Goal: Task Accomplishment & Management: Complete application form

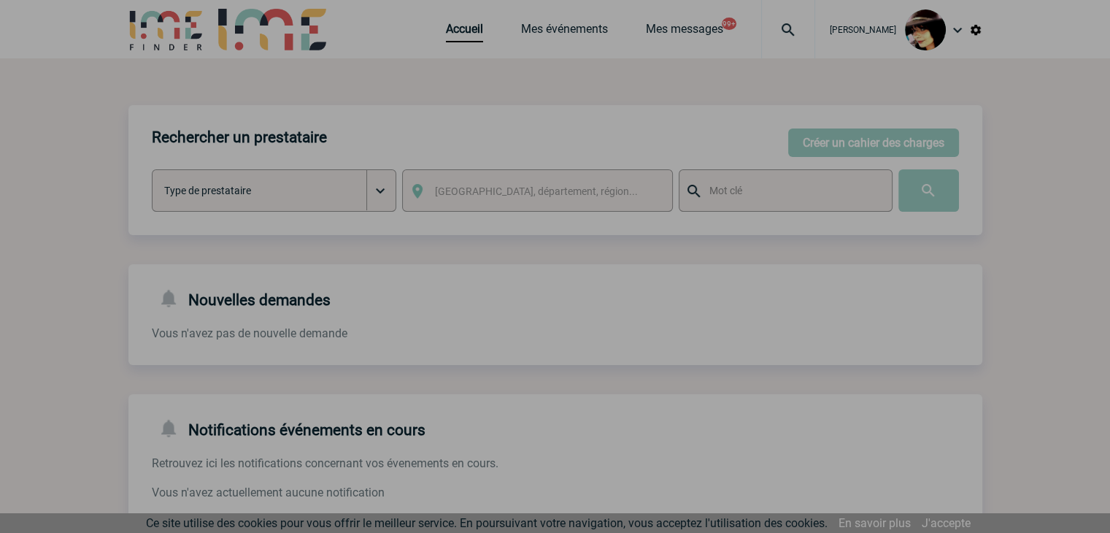
click at [447, 33] on div at bounding box center [555, 266] width 1110 height 533
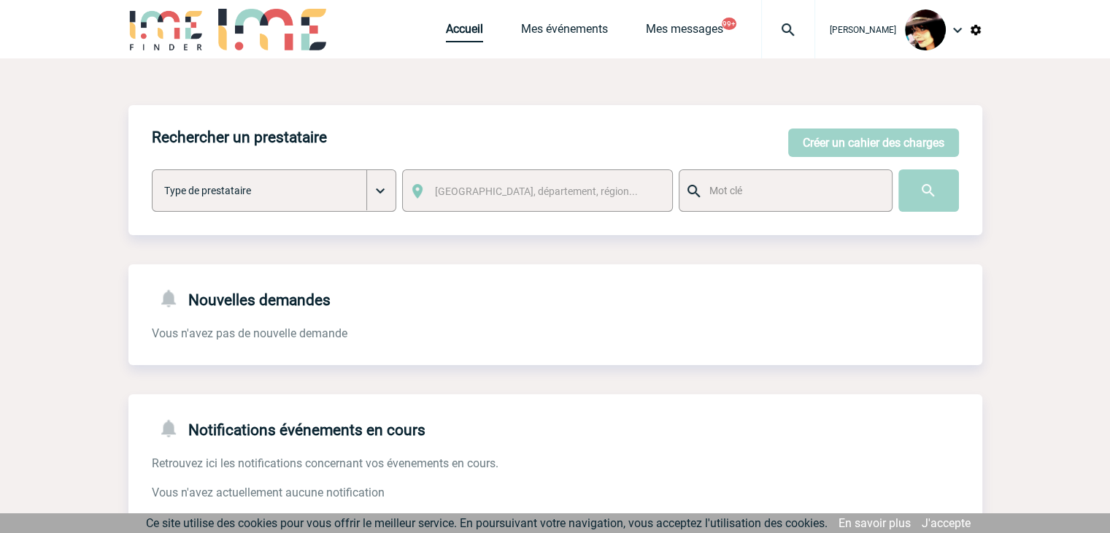
click at [448, 33] on link "Accueil" at bounding box center [464, 32] width 37 height 20
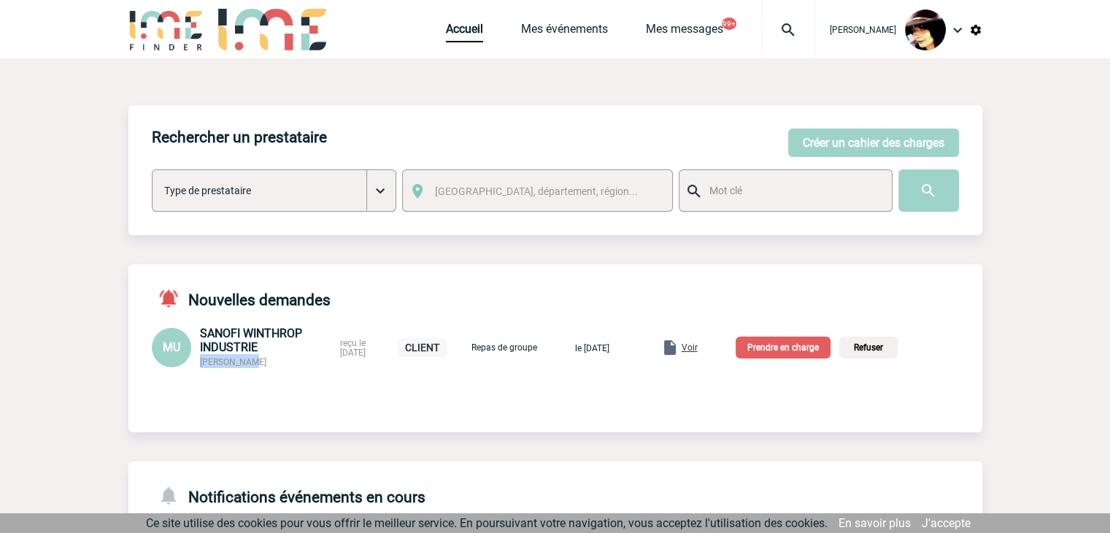
drag, startPoint x: 266, startPoint y: 368, endPoint x: 201, endPoint y: 367, distance: 65.0
click at [201, 367] on div "SANOFI WINTHROP INDUSTRIE Manon UBLET" at bounding box center [265, 347] width 131 height 42
copy span "Manon UBLET"
click at [804, 345] on p "Prendre en charge" at bounding box center [783, 347] width 95 height 22
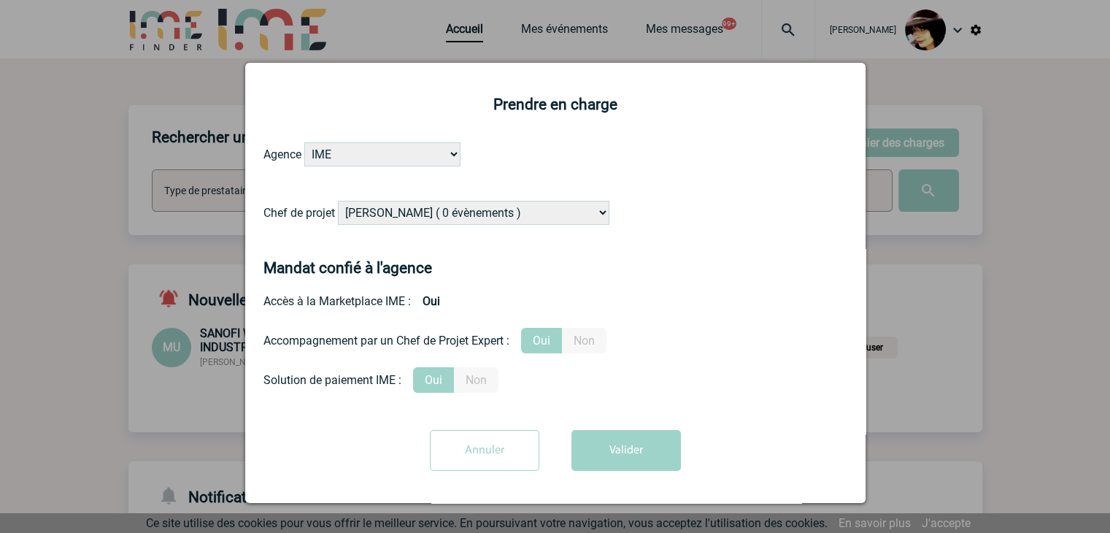
drag, startPoint x: 453, startPoint y: 209, endPoint x: 453, endPoint y: 199, distance: 9.5
click at [453, 209] on select "Alizée VERLAGUET ( 0 évènements ) Anne-Françoise BONHOMME ( 186 évènements ) An…" at bounding box center [474, 213] width 272 height 24
select select "131612"
click at [458, 205] on select "Alizée VERLAGUET ( 0 évènements ) Anne-Françoise BONHOMME ( 186 évènements ) An…" at bounding box center [474, 213] width 272 height 24
click at [594, 456] on button "Valider" at bounding box center [625, 450] width 109 height 41
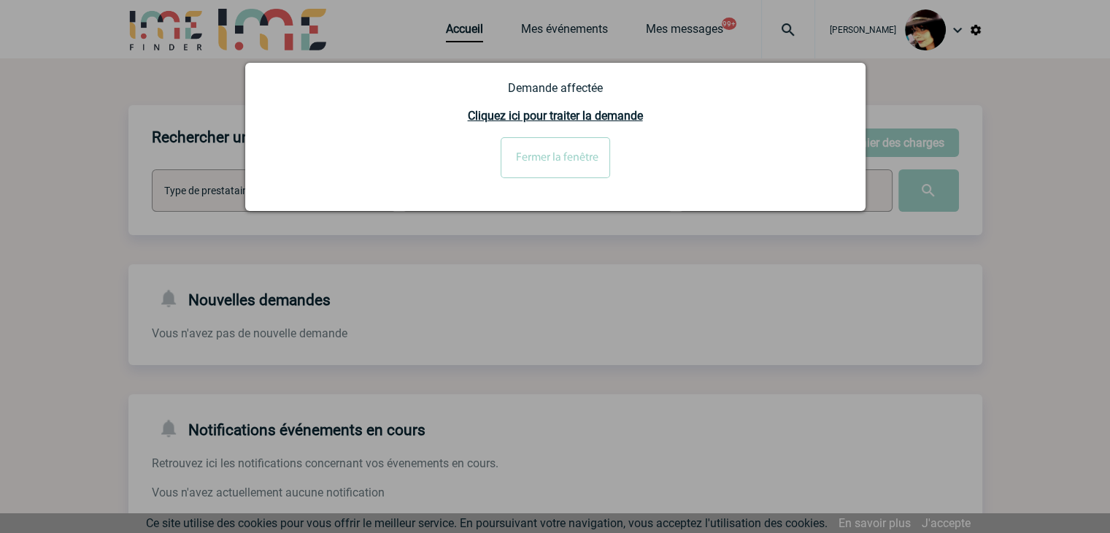
drag, startPoint x: 573, startPoint y: 158, endPoint x: 582, endPoint y: 163, distance: 9.8
click at [573, 158] on input "Fermer la fenêtre" at bounding box center [555, 157] width 109 height 41
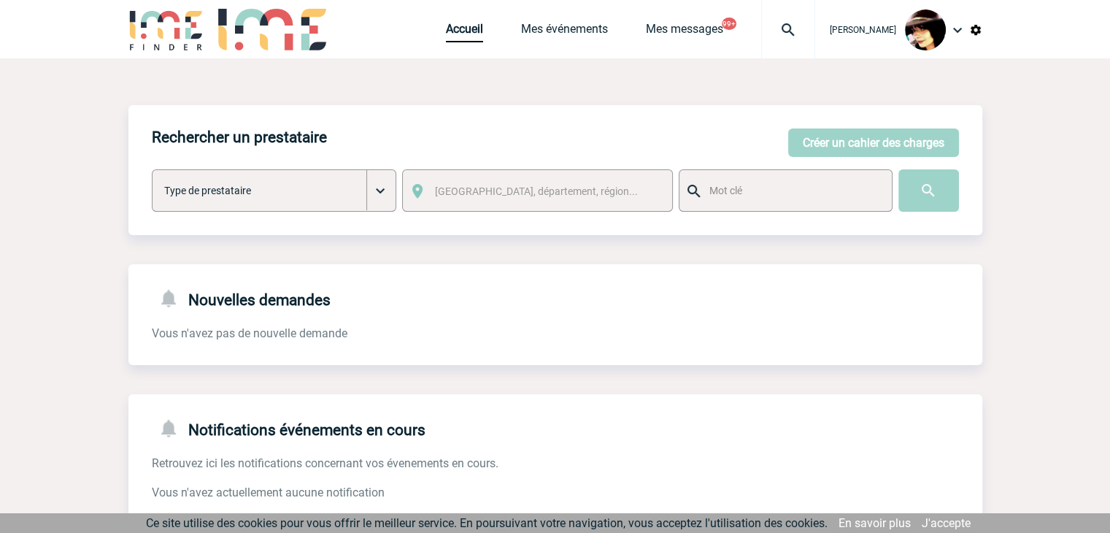
click at [574, 20] on div "Accueil Mes événements Mes messages 99+ Projet, client Projet, client" at bounding box center [630, 29] width 369 height 58
click at [572, 31] on link "Mes événements" at bounding box center [564, 32] width 87 height 20
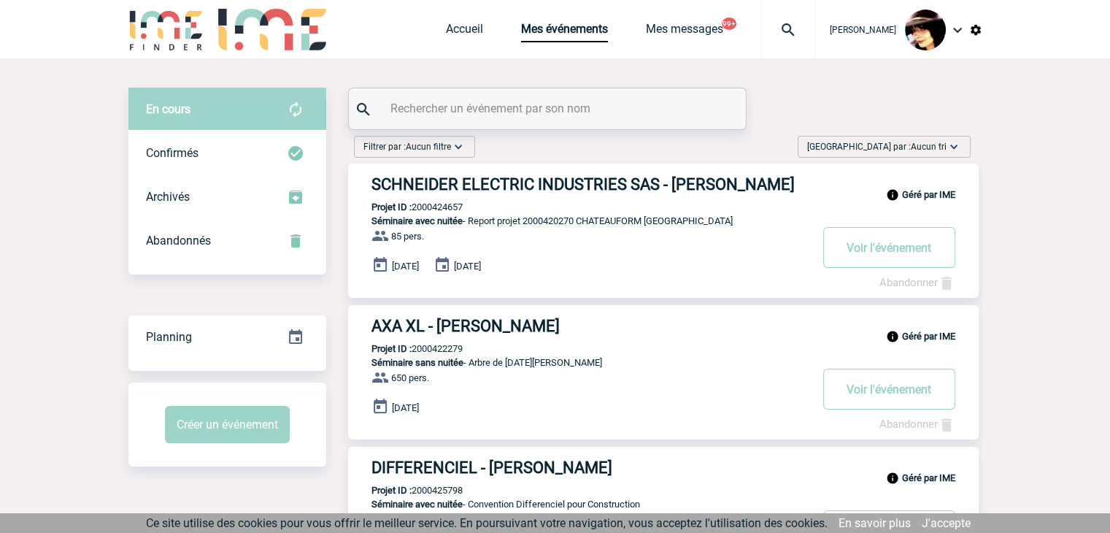
click at [777, 24] on img at bounding box center [788, 30] width 53 height 18
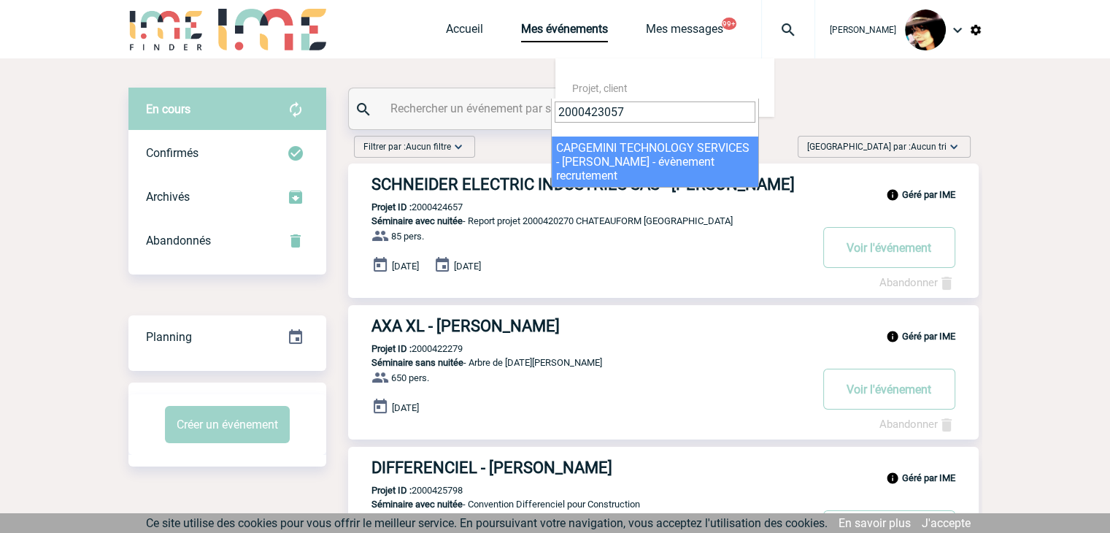
type input "2000423057"
select select "22558"
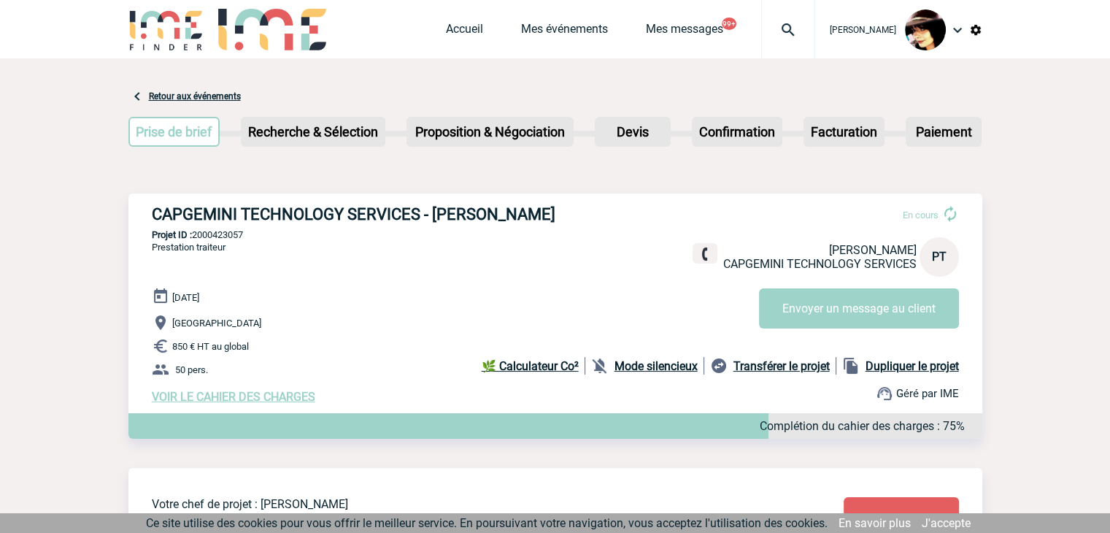
click at [450, 20] on div "Accueil Mes événements Mes messages 99+ Projet, client Projet, client" at bounding box center [630, 29] width 369 height 58
click at [450, 25] on link "Accueil" at bounding box center [464, 32] width 37 height 20
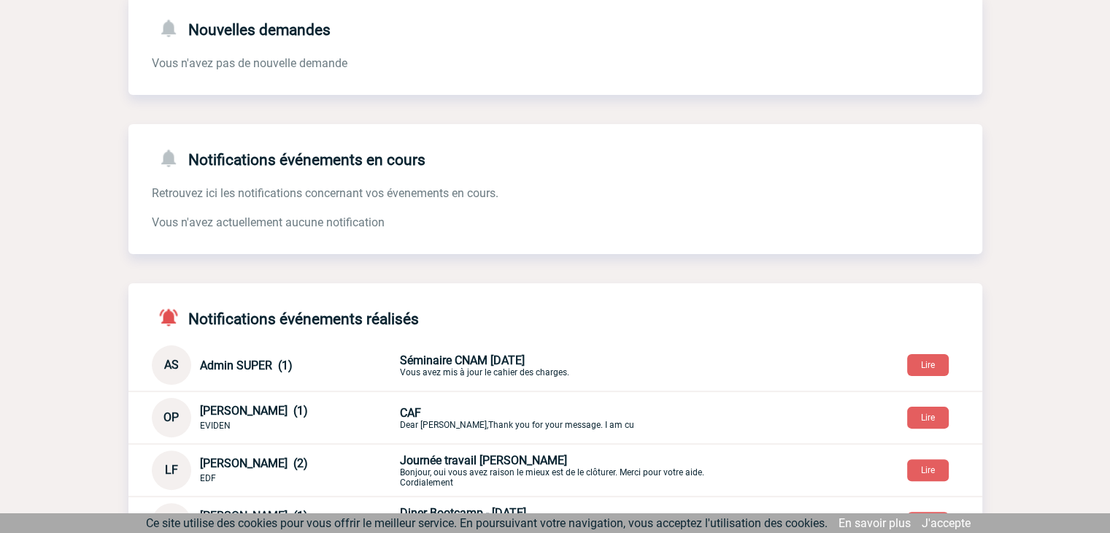
scroll to position [359, 0]
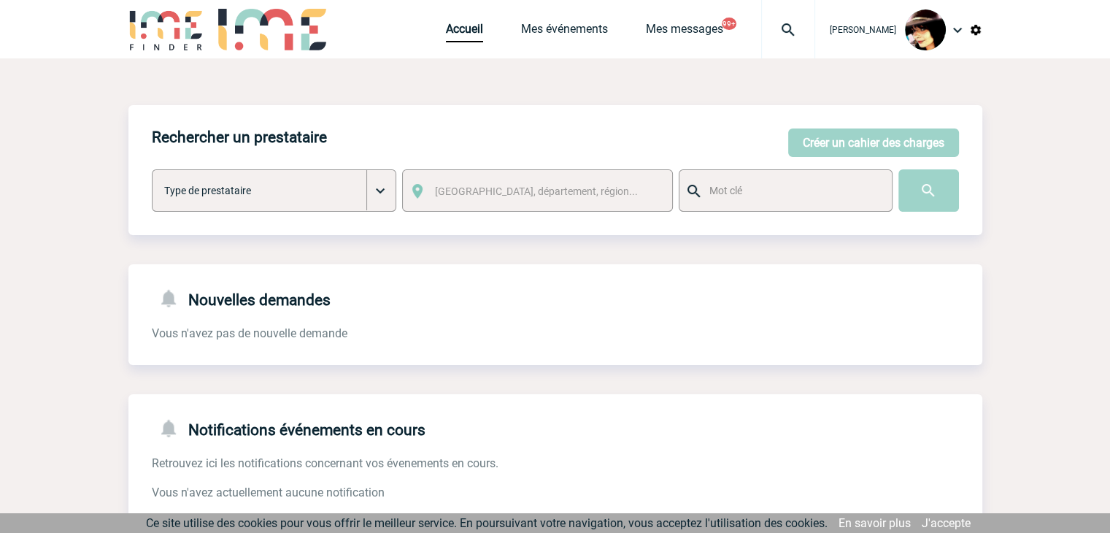
click at [984, 32] on div "Rachel SABOUREAU Accueil Mes événements 99+" at bounding box center [555, 29] width 1110 height 58
click at [980, 34] on img at bounding box center [975, 29] width 13 height 13
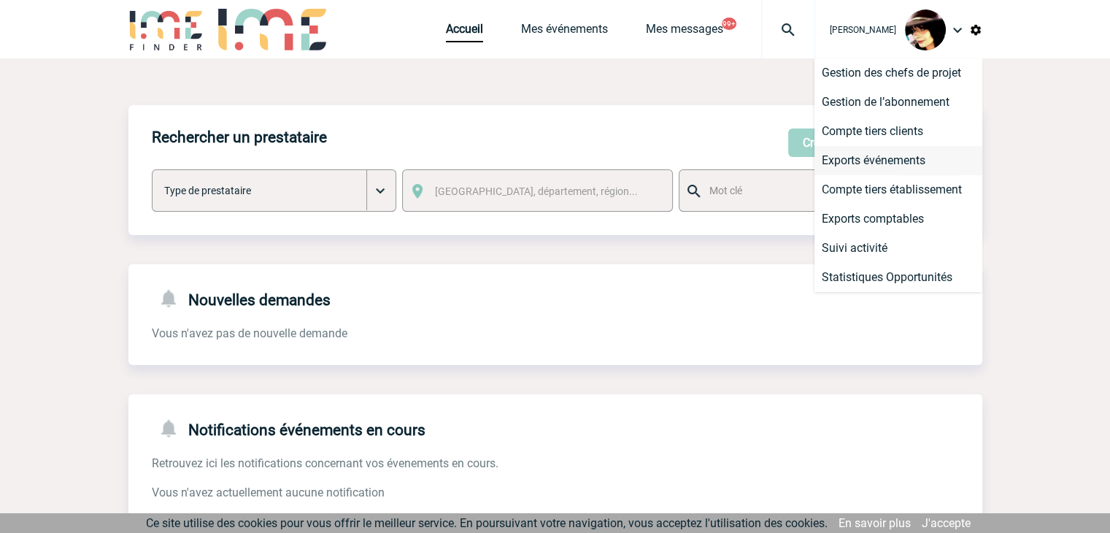
click at [863, 165] on li "Exports événements" at bounding box center [899, 160] width 168 height 29
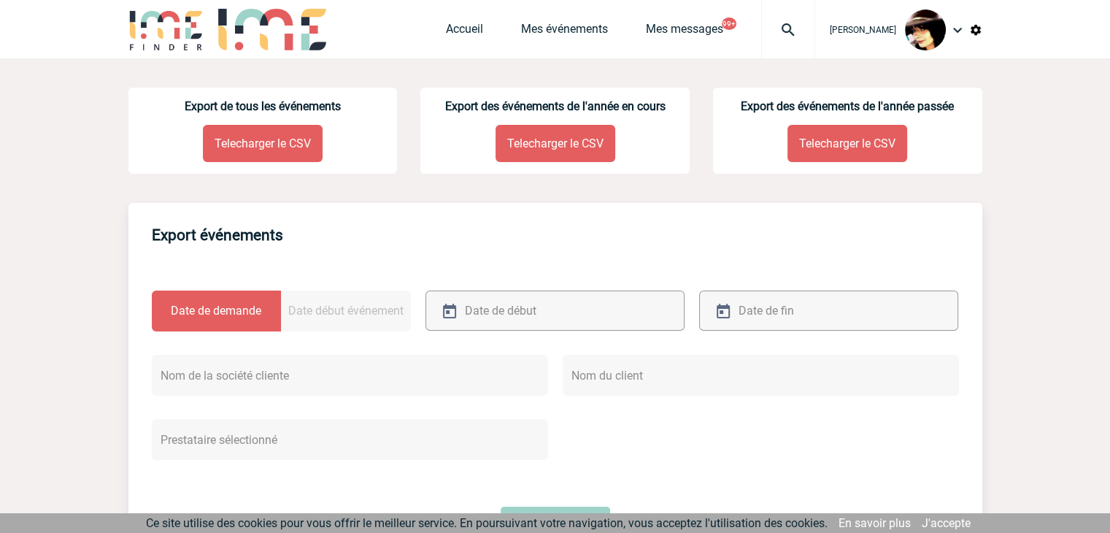
click at [275, 160] on p "Telecharger le CSV" at bounding box center [263, 143] width 120 height 37
click at [777, 26] on img at bounding box center [788, 30] width 53 height 18
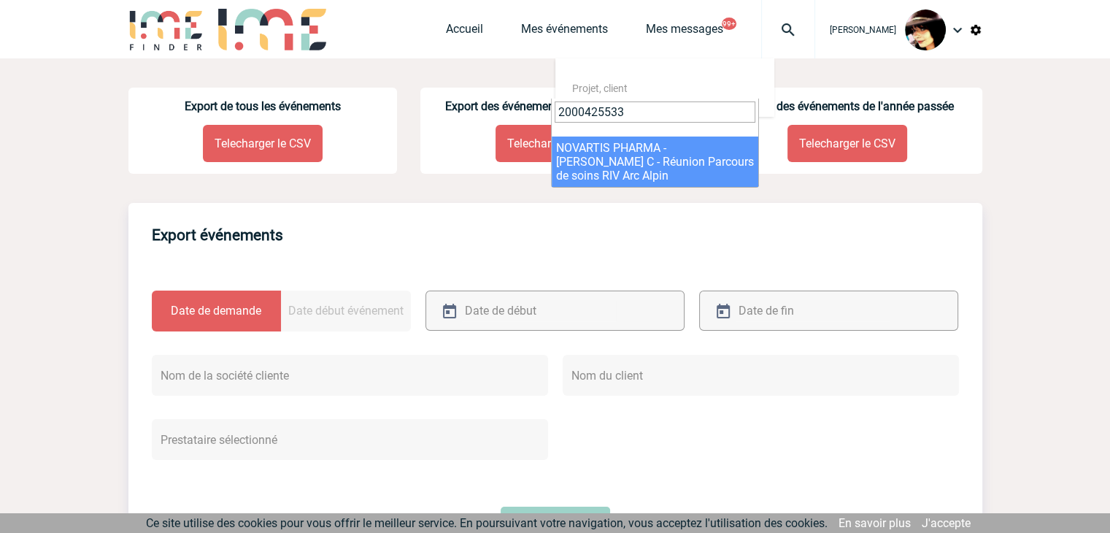
type input "2000425533"
select select "25034"
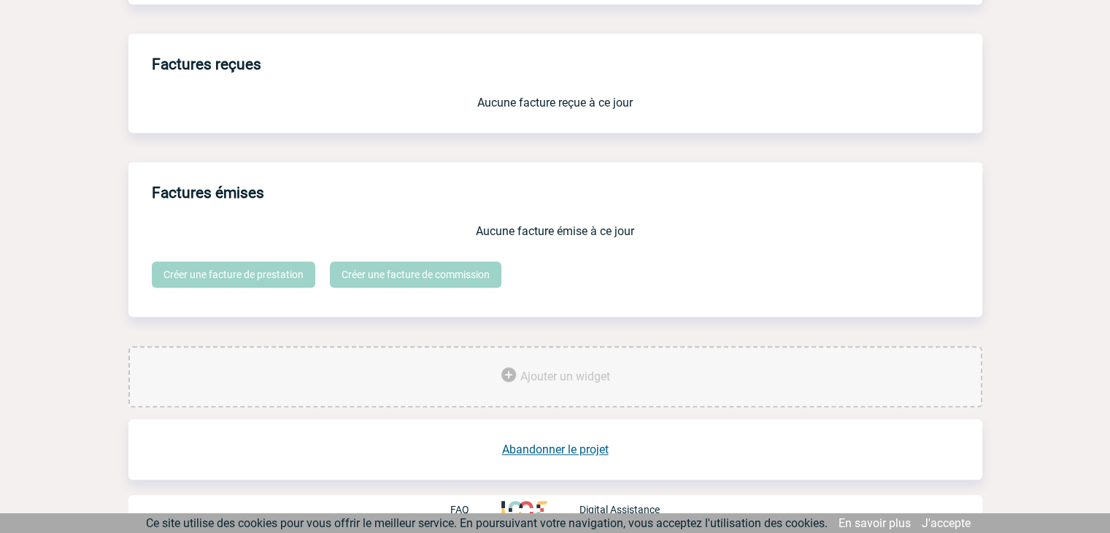
scroll to position [1206, 0]
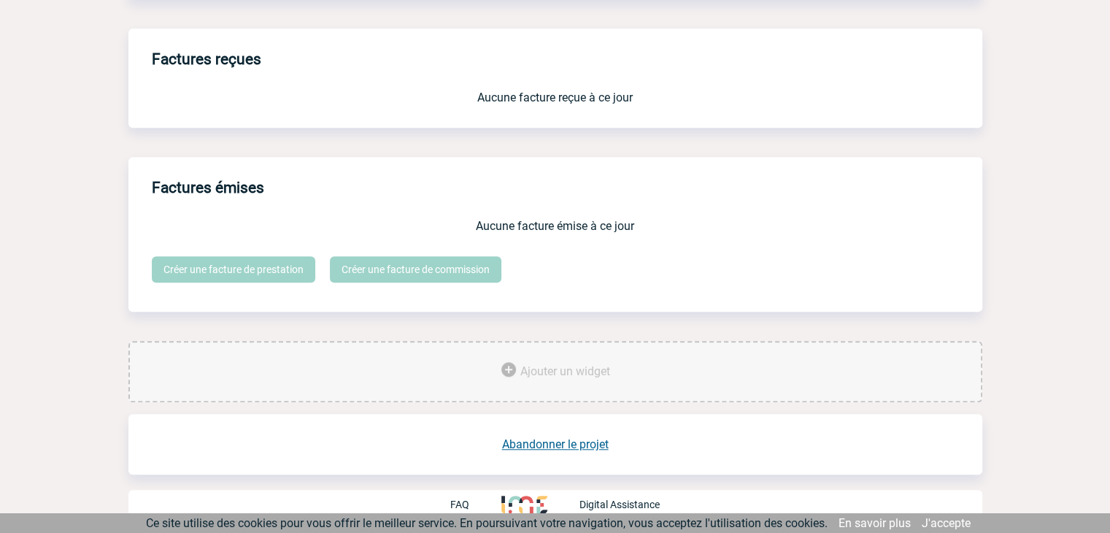
click at [560, 442] on link "Abandonner le projet" at bounding box center [555, 444] width 107 height 14
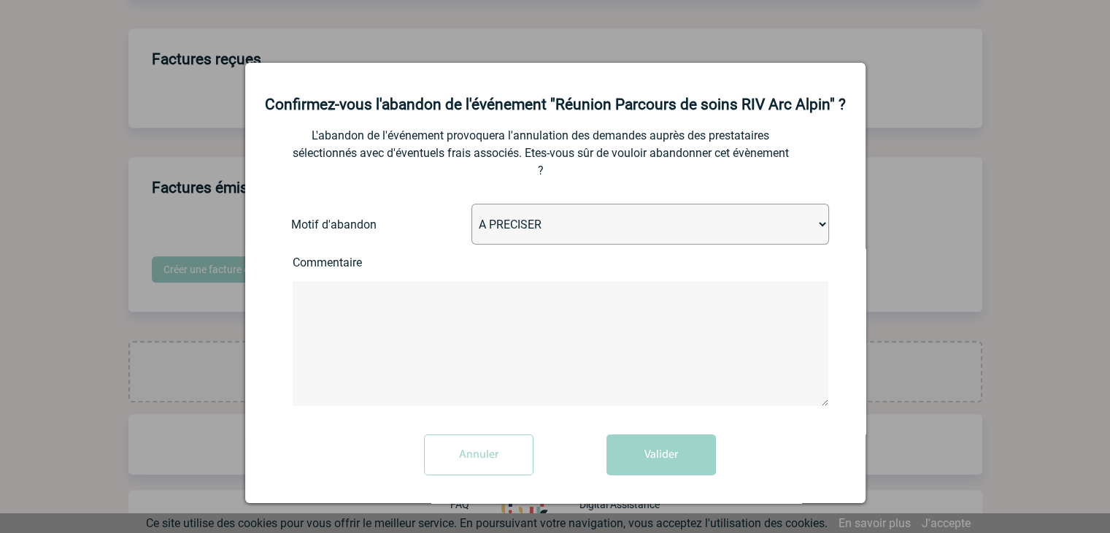
click at [575, 241] on select "A PRECISER Projet annulé Projet reporté Evénement organisé en interne A fait ap…" at bounding box center [650, 224] width 358 height 41
select select "ABANDON_PROJET_04"
click at [471, 223] on select "A PRECISER Projet annulé Projet reporté Evénement organisé en interne A fait ap…" at bounding box center [650, 224] width 358 height 41
click at [652, 475] on button "Valider" at bounding box center [661, 454] width 109 height 41
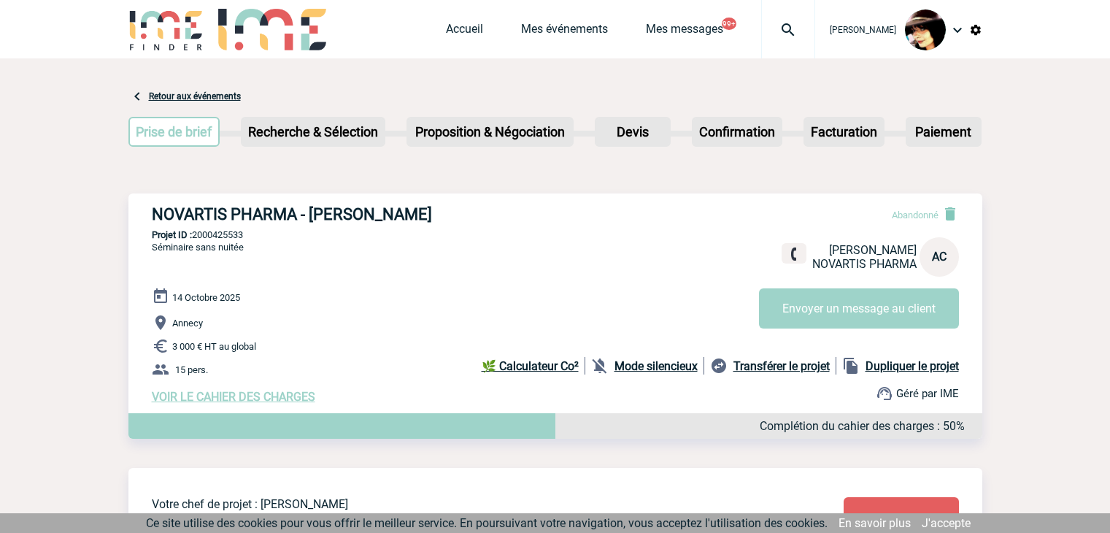
scroll to position [697, 0]
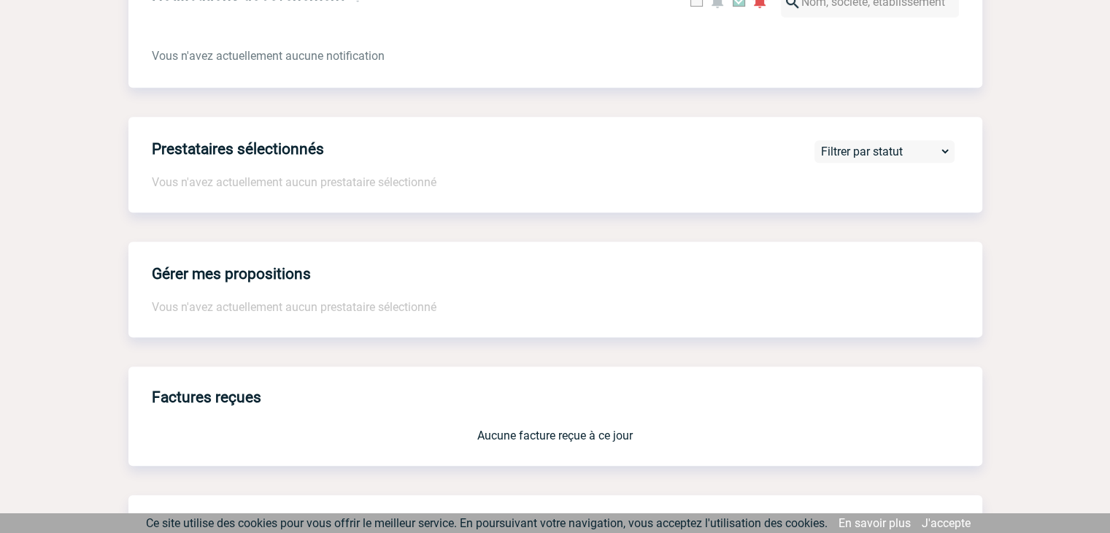
click at [739, 166] on div "Prestataires sélectionnés Vous n'avez actuellement aucun prestataire sélectionn…" at bounding box center [555, 165] width 854 height 96
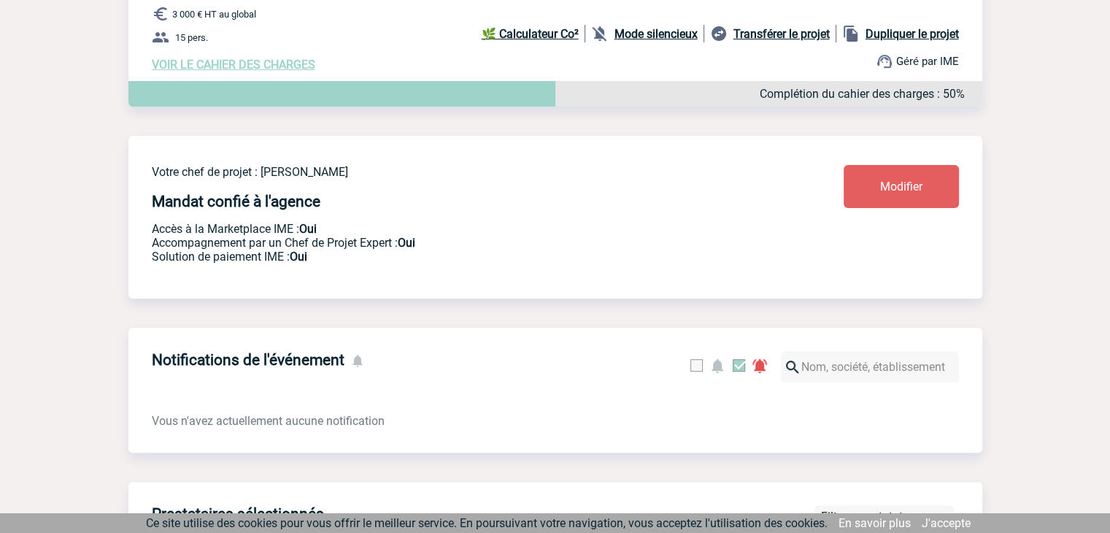
scroll to position [0, 0]
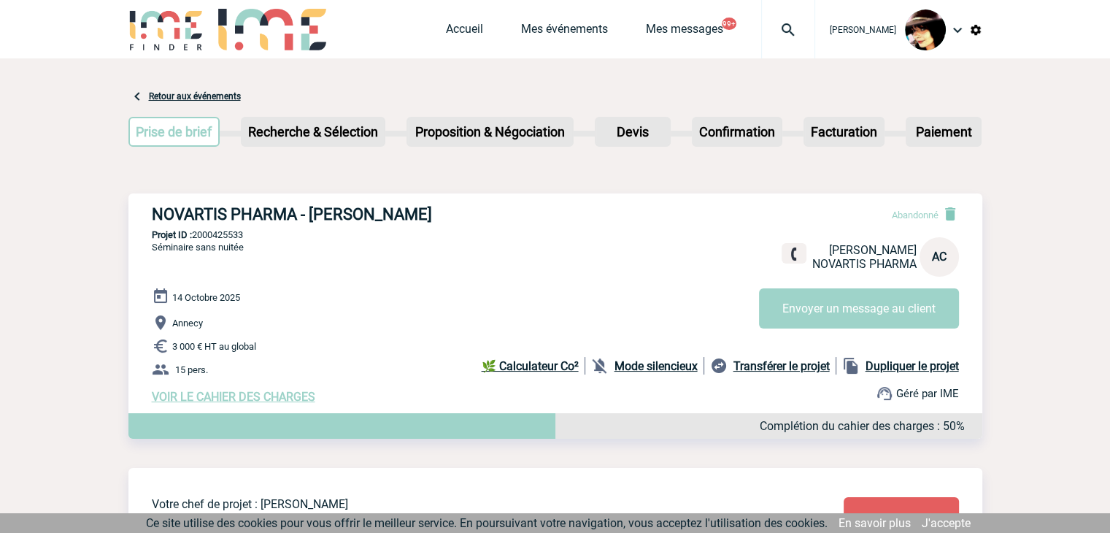
click at [773, 27] on img at bounding box center [788, 30] width 53 height 18
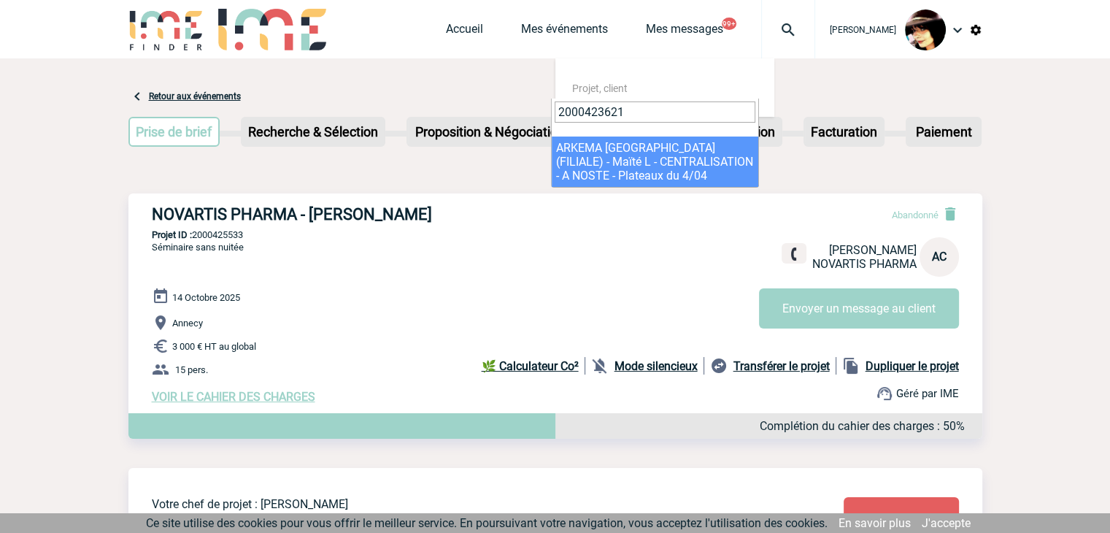
type input "2000423621"
select select "23122"
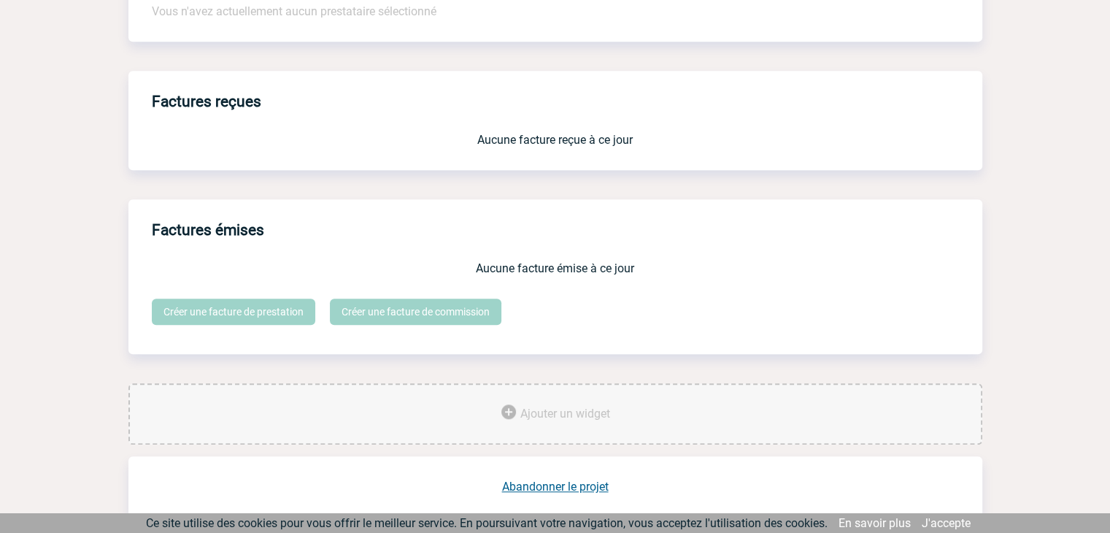
scroll to position [1206, 0]
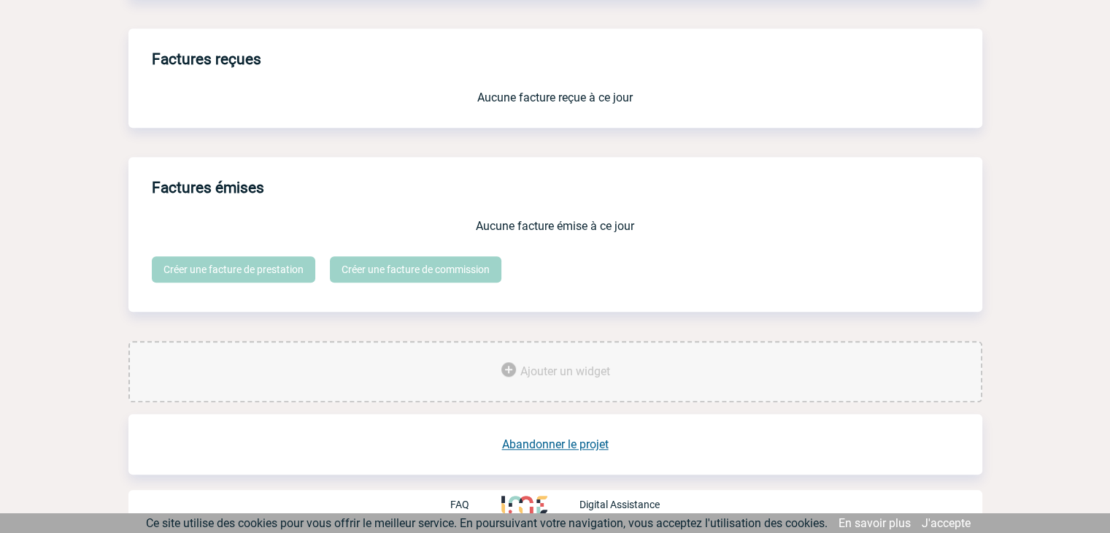
click at [576, 444] on link "Abandonner le projet" at bounding box center [555, 444] width 107 height 14
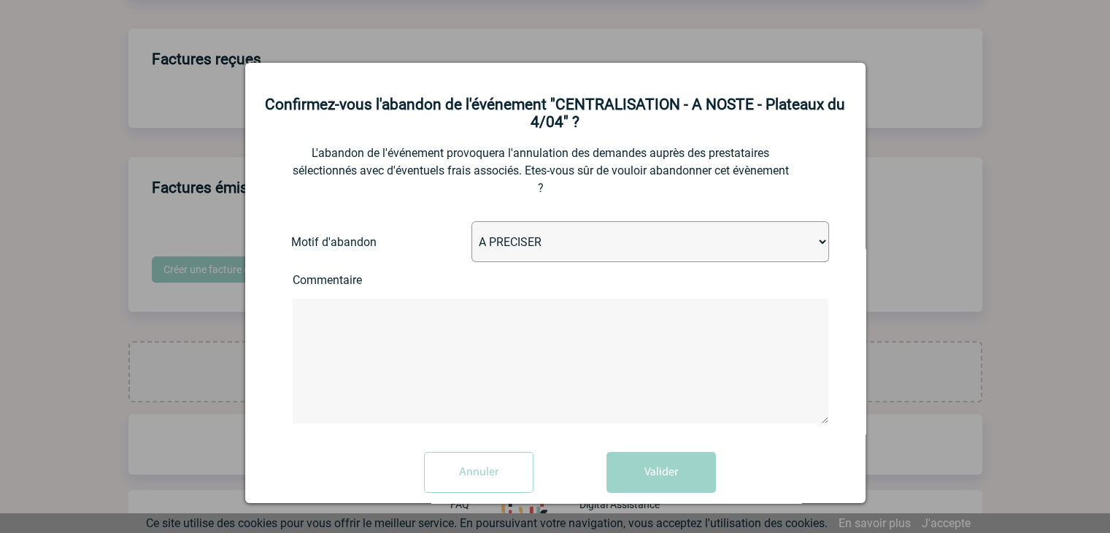
click at [523, 253] on select "A PRECISER Projet annulé Projet reporté Evénement organisé en interne A fait ap…" at bounding box center [650, 241] width 358 height 41
select select "ABANDON_PROJET_02"
click at [471, 223] on select "A PRECISER Projet annulé Projet reporté Evénement organisé en interne A fait ap…" at bounding box center [650, 241] width 358 height 41
click at [665, 482] on button "Valider" at bounding box center [661, 472] width 109 height 41
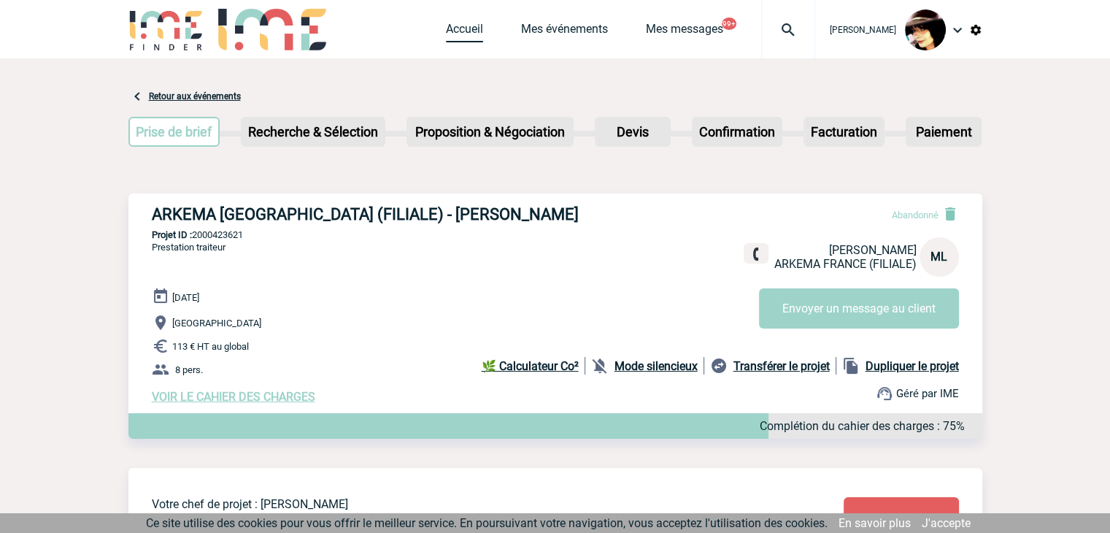
click at [453, 31] on link "Accueil" at bounding box center [464, 32] width 37 height 20
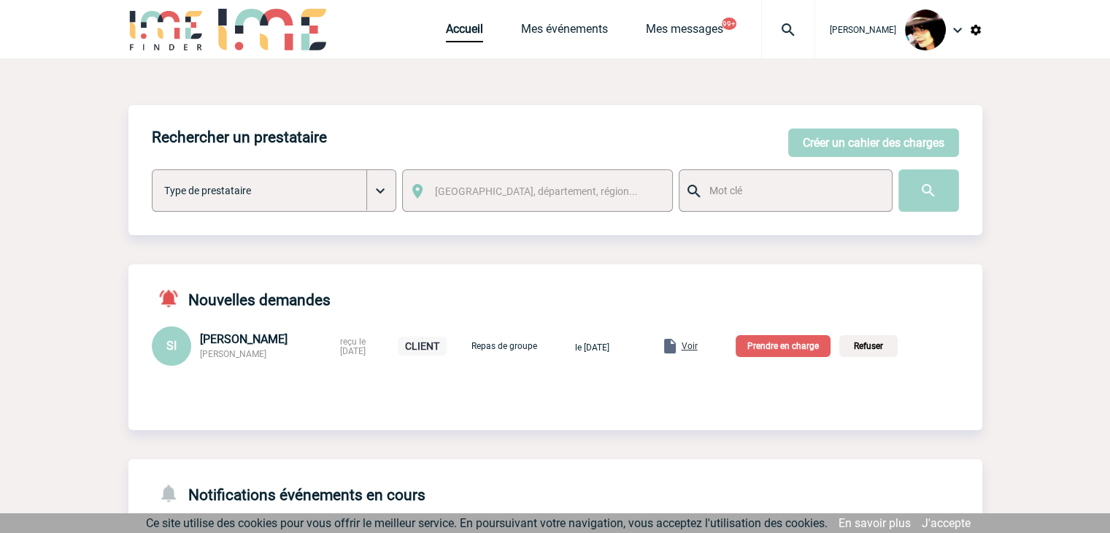
click at [698, 351] on span "Voir" at bounding box center [690, 346] width 16 height 10
click at [777, 346] on p "Prendre en charge" at bounding box center [783, 346] width 95 height 22
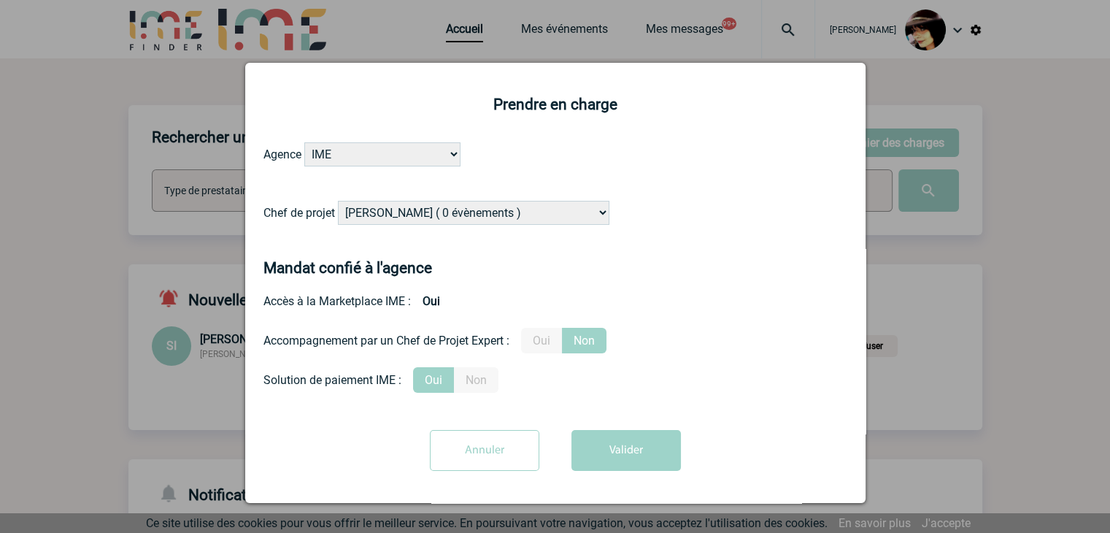
click at [549, 220] on select "Alizée VERLAGUET ( 0 évènements ) Anne-Françoise BONHOMME ( 186 évènements ) An…" at bounding box center [474, 213] width 272 height 24
select select "131235"
click at [338, 201] on select "Alizée VERLAGUET ( 0 évènements ) Anne-Françoise BONHOMME ( 186 évènements ) An…" at bounding box center [474, 213] width 272 height 24
click at [544, 336] on label "Oui" at bounding box center [541, 341] width 41 height 26
click at [0, 0] on input "Oui" at bounding box center [0, 0] width 0 height 0
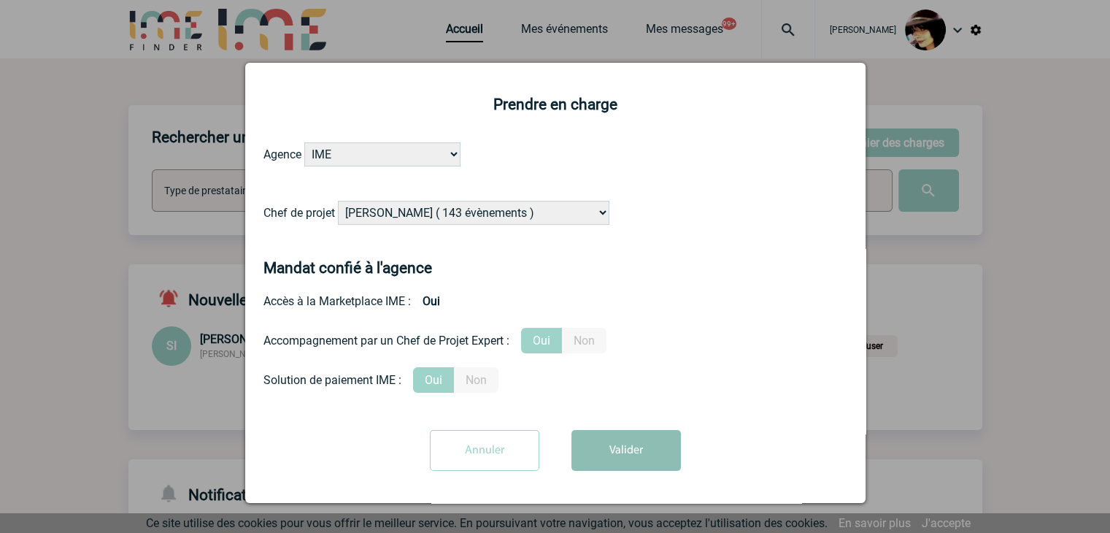
click at [618, 442] on button "Valider" at bounding box center [625, 450] width 109 height 41
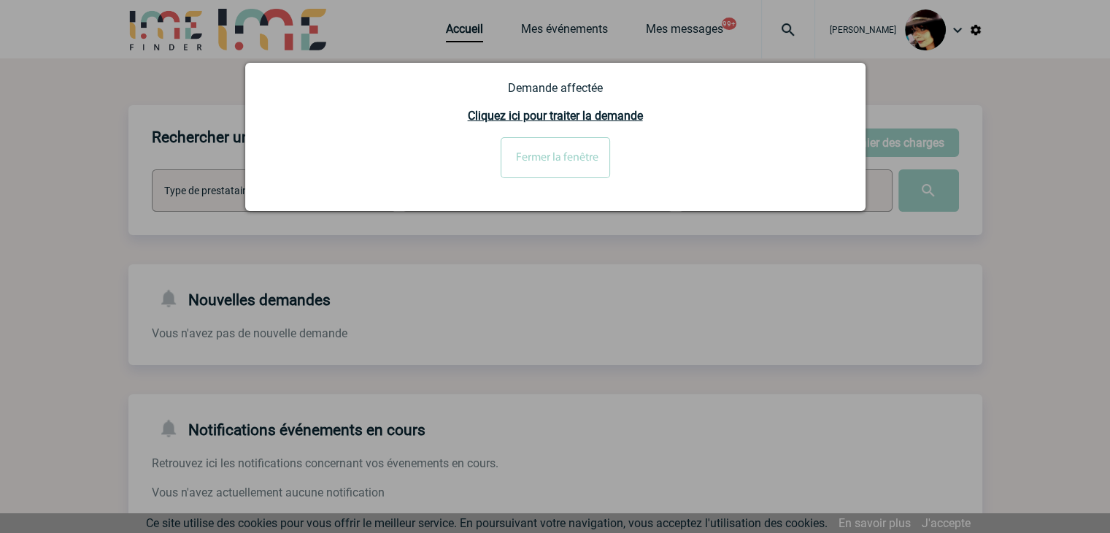
click at [558, 157] on input "Fermer la fenêtre" at bounding box center [555, 157] width 109 height 41
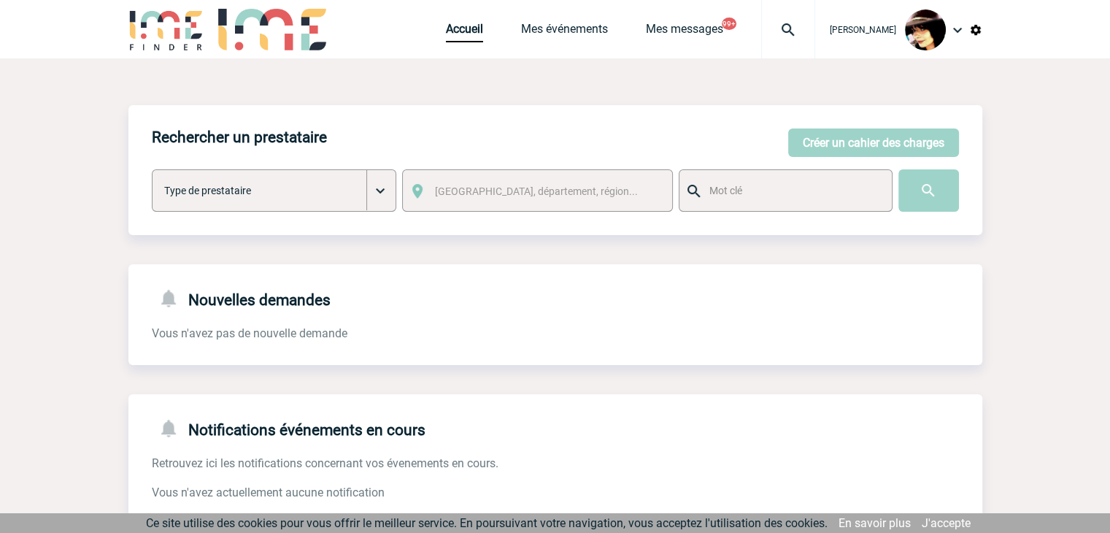
click at [774, 36] on img at bounding box center [788, 30] width 53 height 18
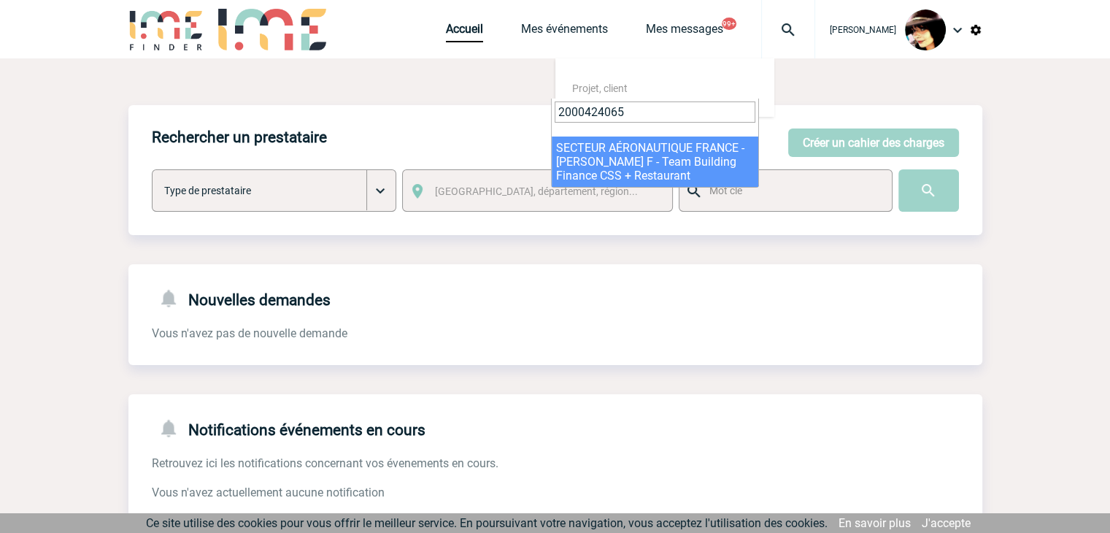
type input "2000424065"
select select "23566"
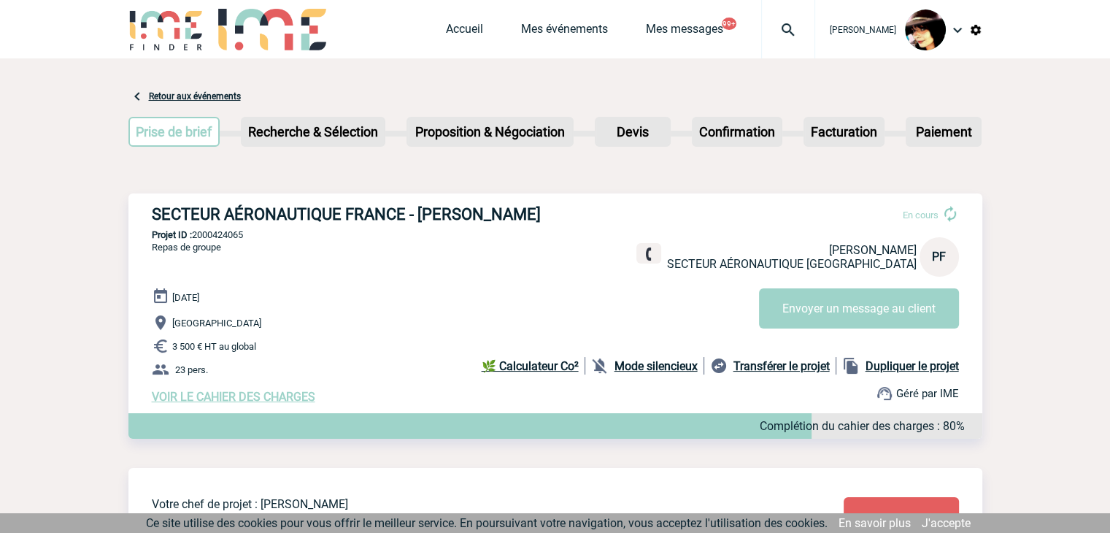
click at [771, 31] on img at bounding box center [788, 30] width 53 height 18
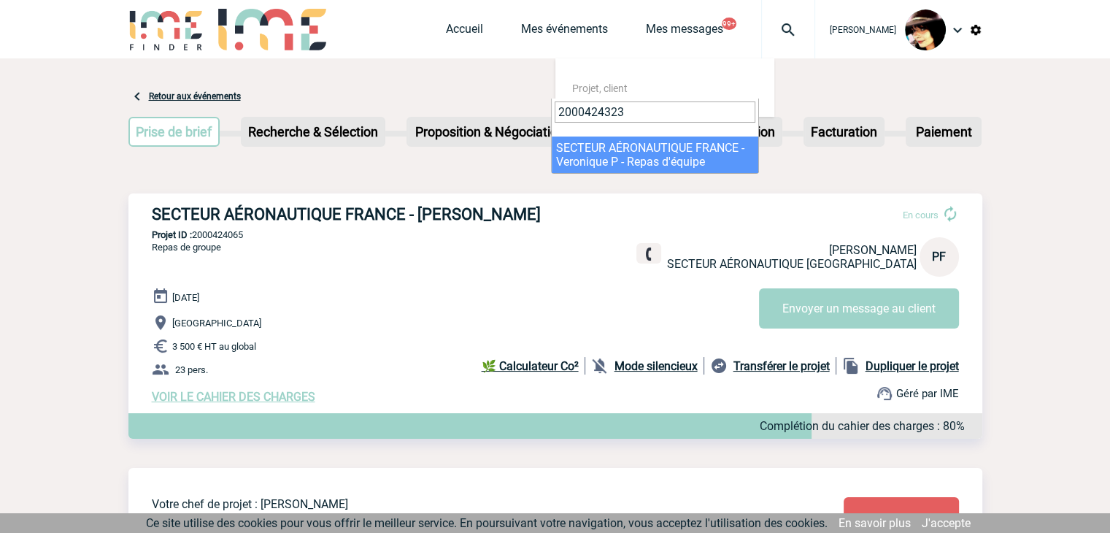
type input "2000424323"
select select "23824"
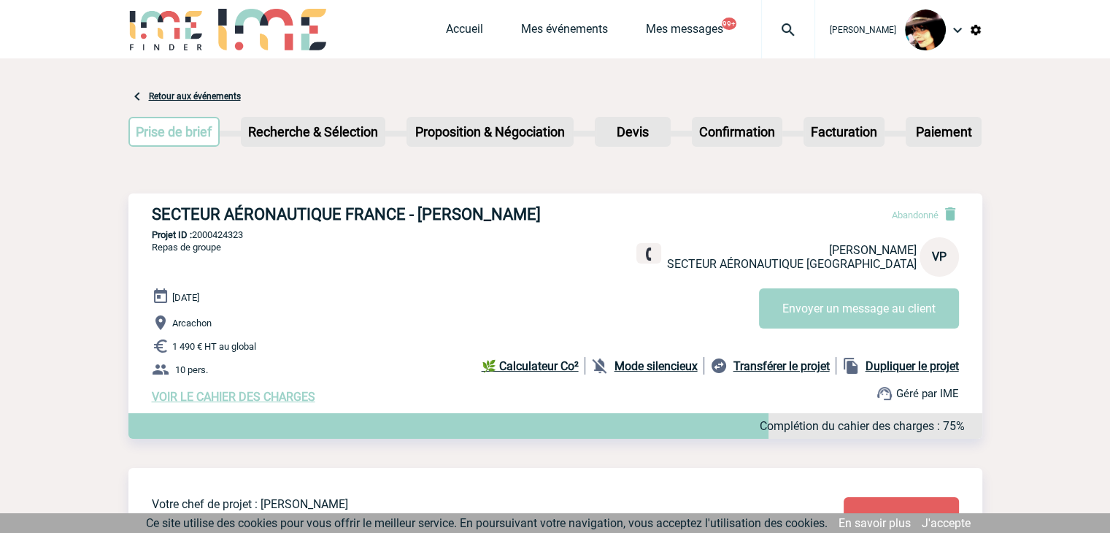
click at [769, 27] on img at bounding box center [788, 30] width 53 height 18
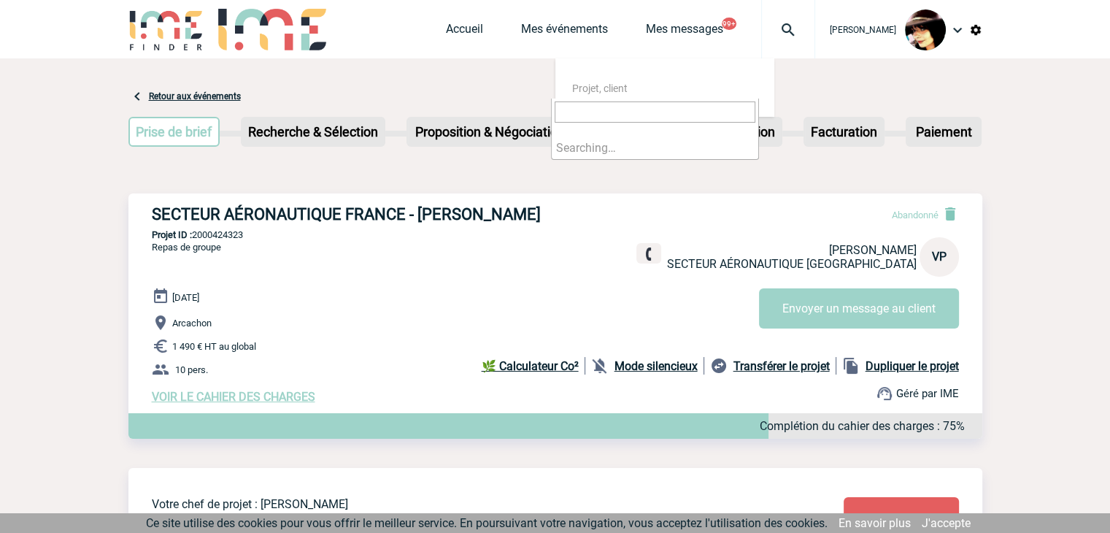
type input "2000416834"
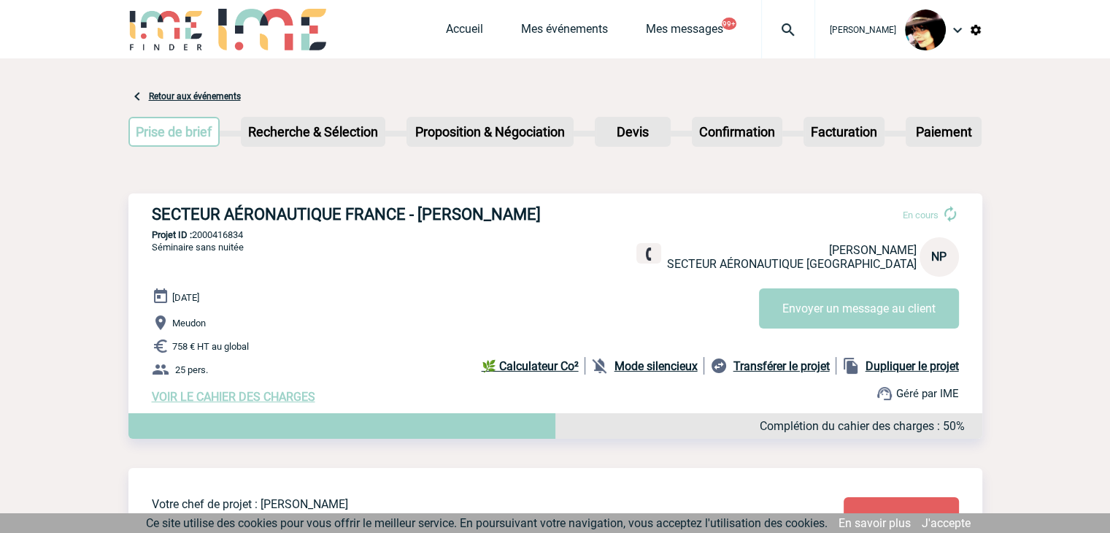
click at [771, 28] on img at bounding box center [788, 30] width 53 height 18
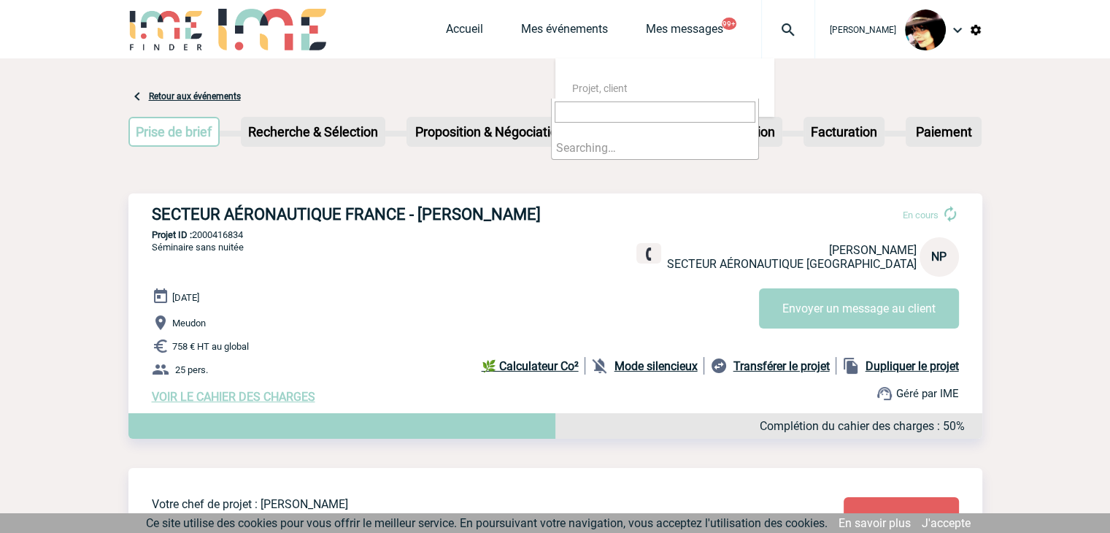
click at [614, 116] on input "search" at bounding box center [655, 111] width 201 height 21
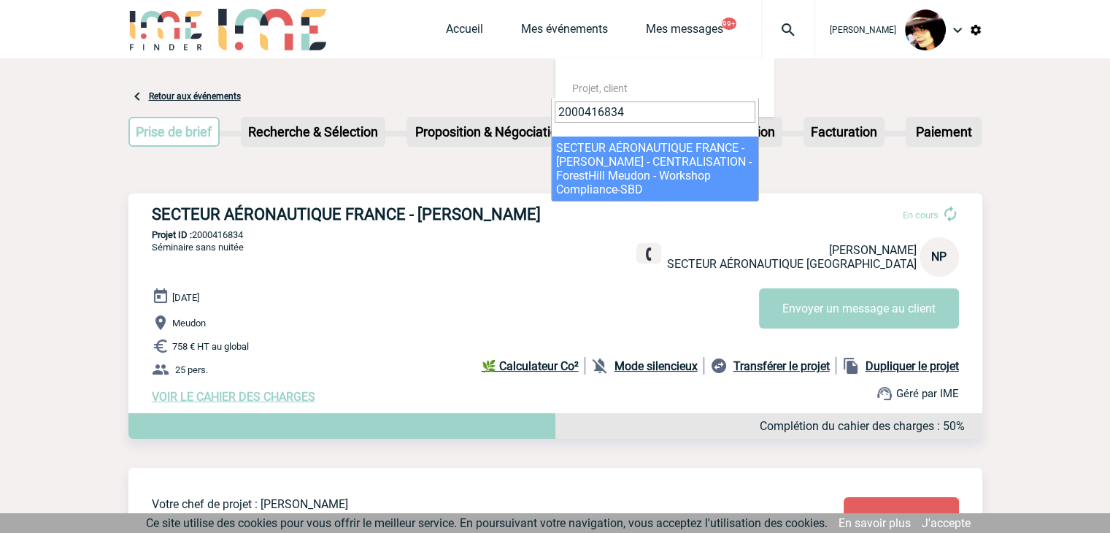
type input "2000416834"
select select "16335"
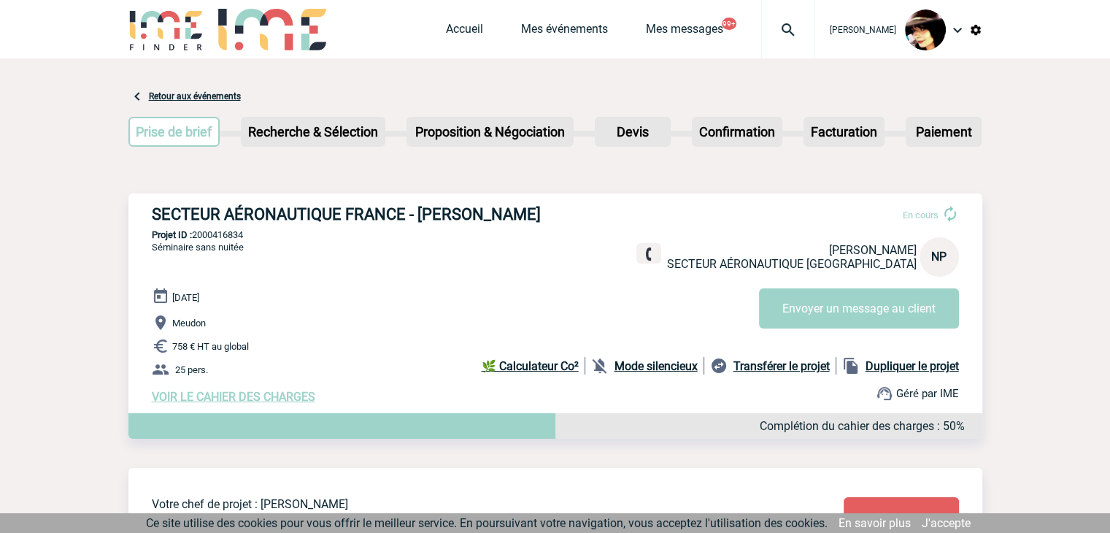
click at [779, 26] on img at bounding box center [788, 30] width 53 height 18
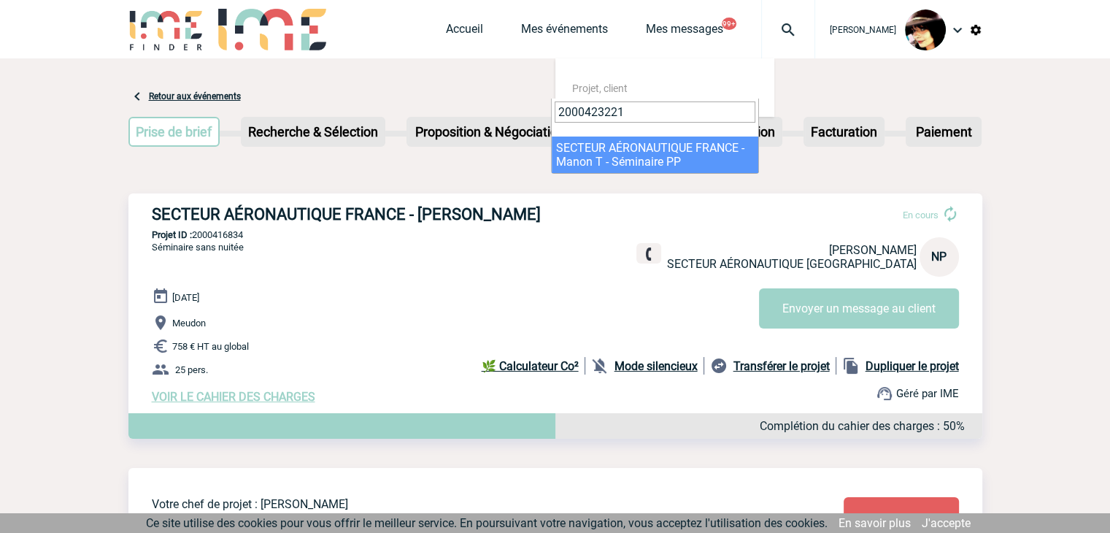
type input "2000423221"
select select "22722"
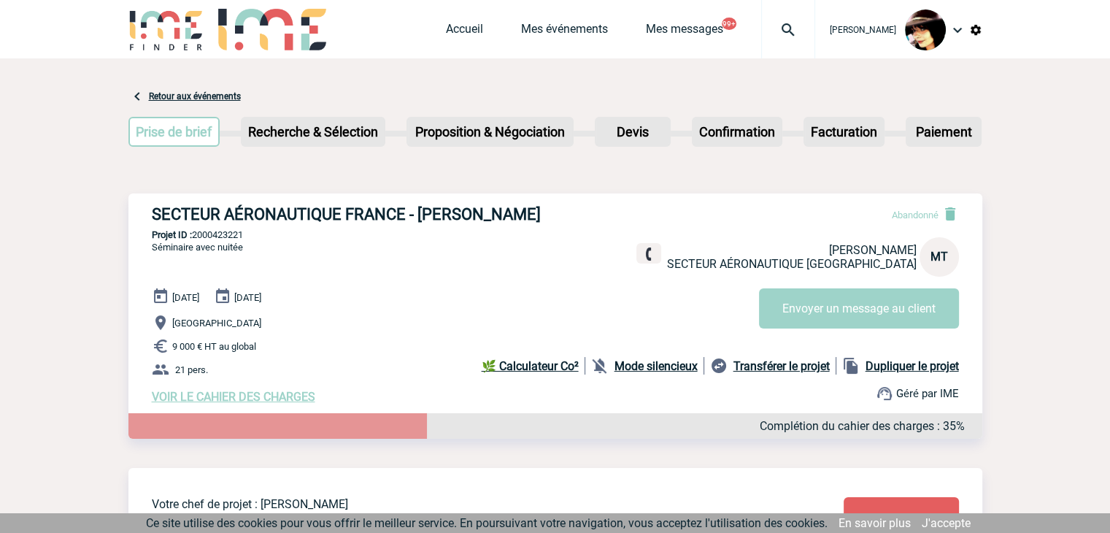
click at [771, 31] on img at bounding box center [788, 30] width 53 height 18
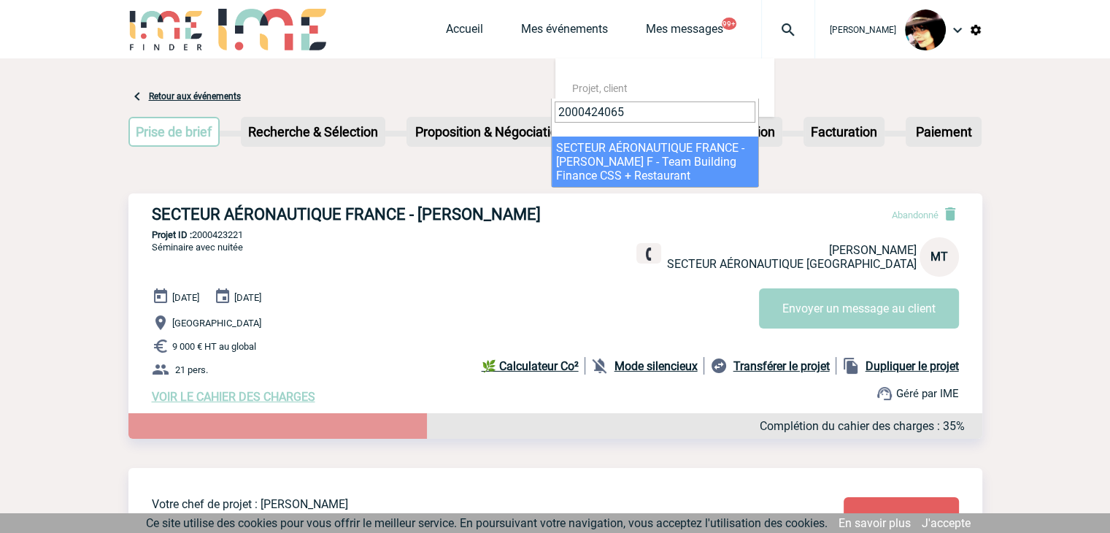
type input "2000424065"
select select "23566"
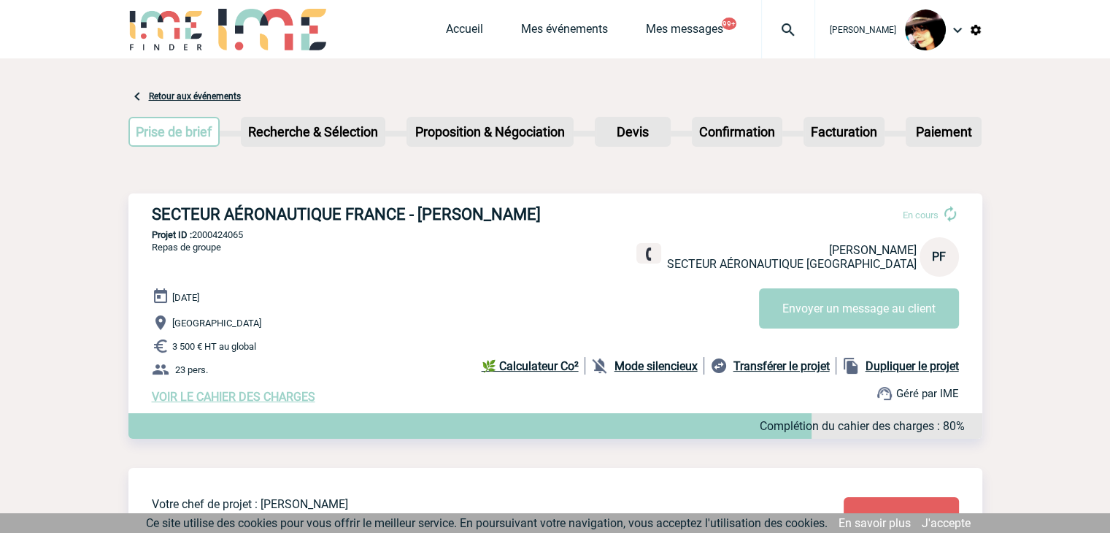
click at [469, 30] on span "Accueil" at bounding box center [483, 29] width 75 height 14
click at [455, 30] on link "Accueil" at bounding box center [464, 32] width 37 height 20
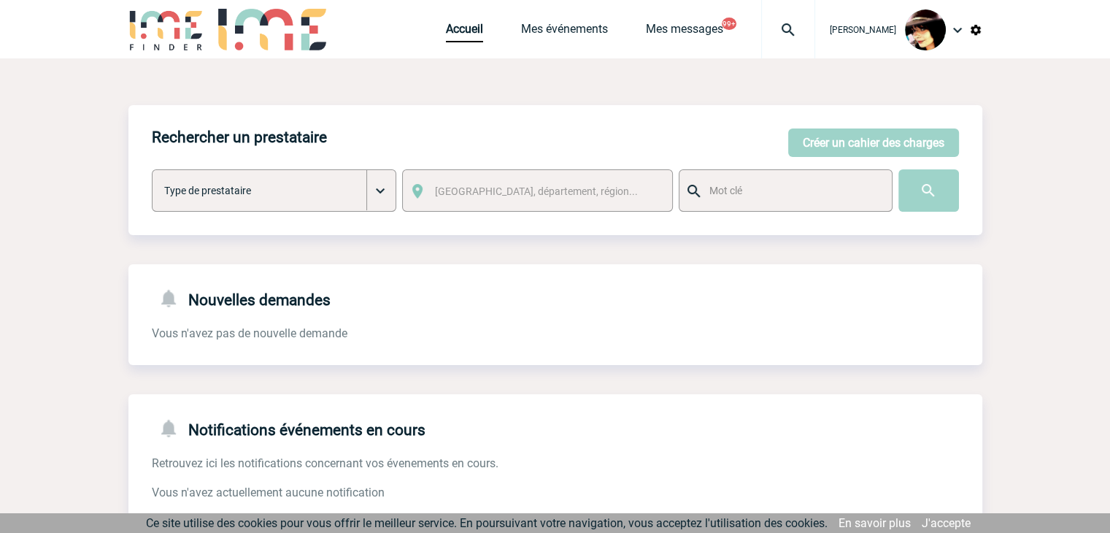
click at [769, 31] on img at bounding box center [788, 30] width 53 height 18
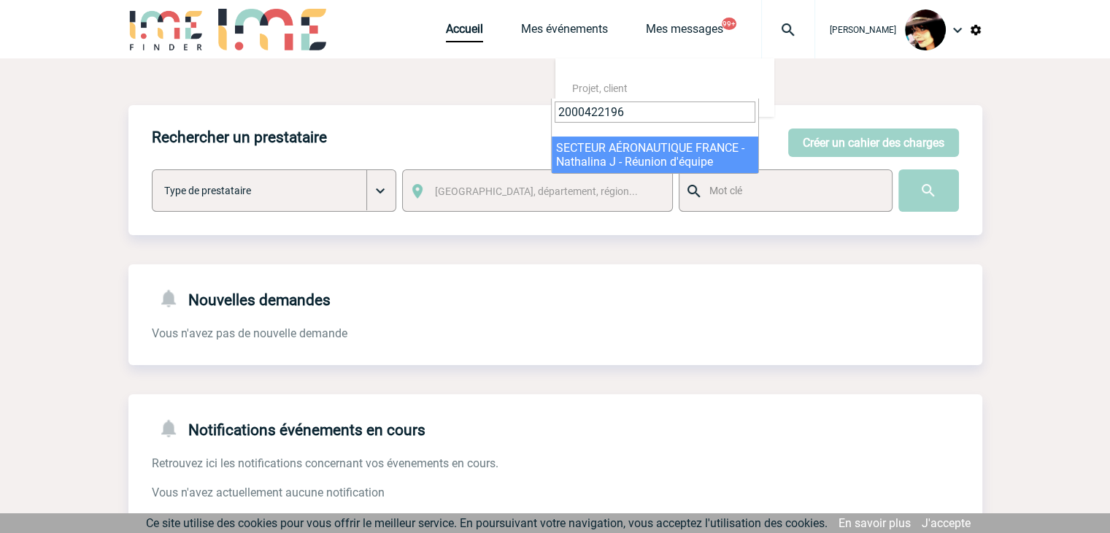
type input "2000422196"
select select "21697"
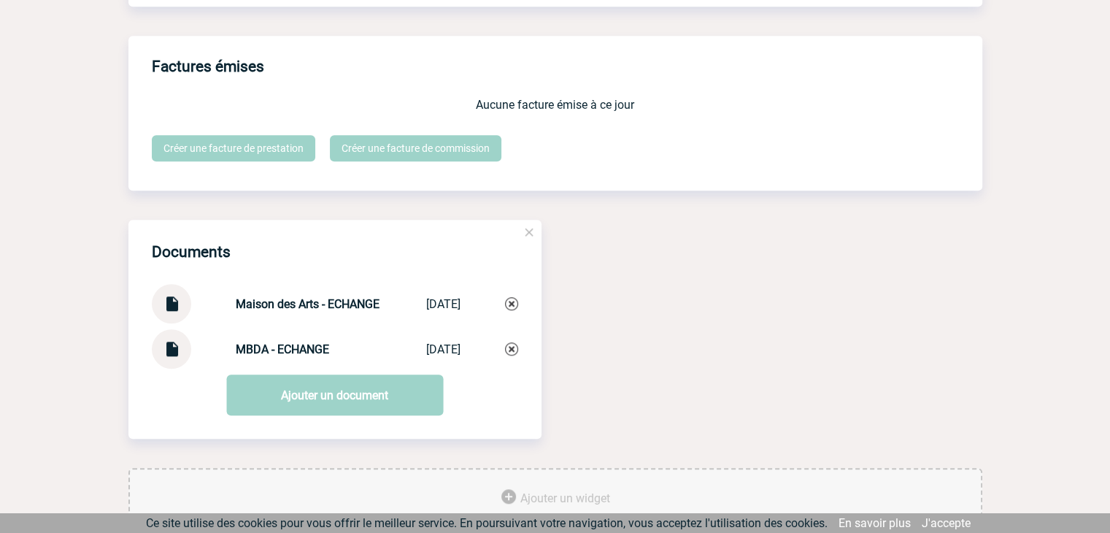
scroll to position [1202, 0]
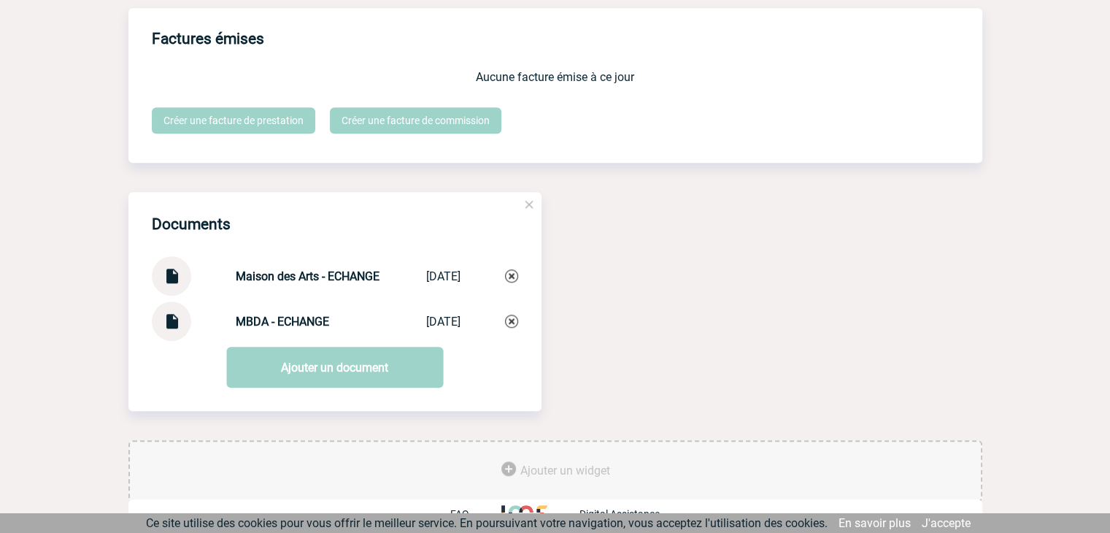
click at [166, 311] on img at bounding box center [171, 315] width 19 height 28
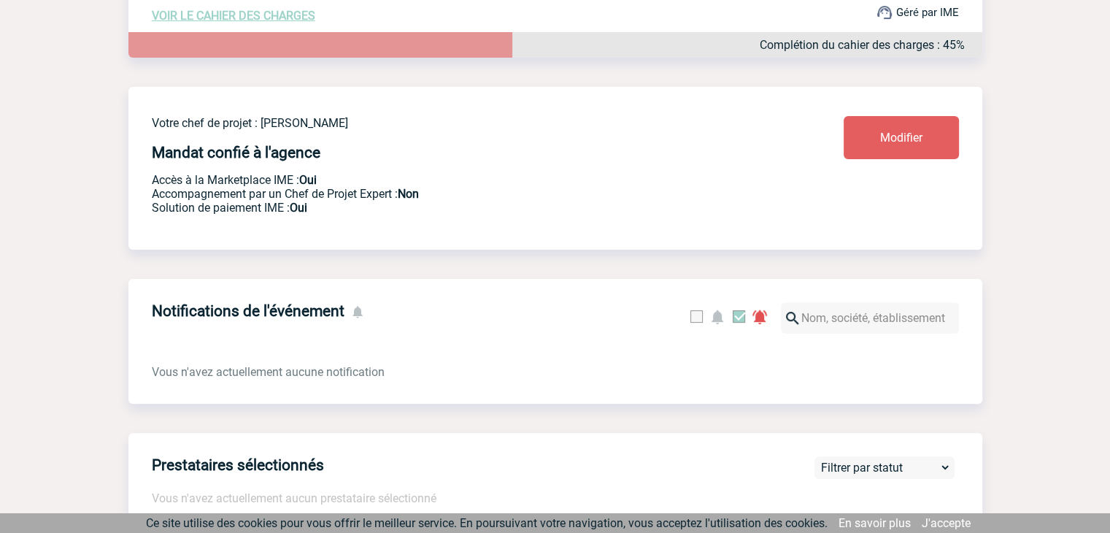
scroll to position [0, 0]
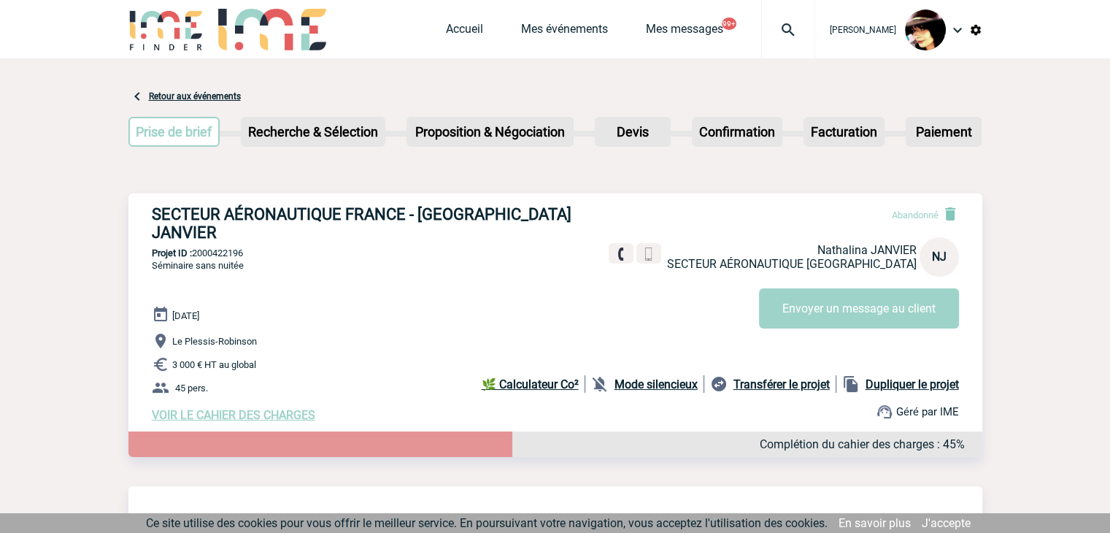
click at [778, 26] on img at bounding box center [788, 30] width 53 height 18
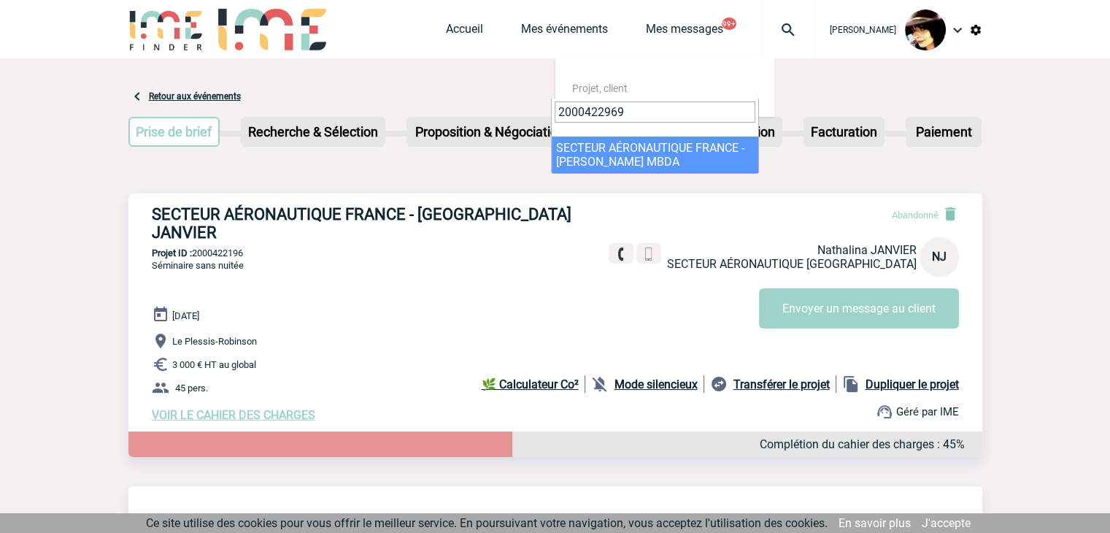
type input "2000422969"
select select "22470"
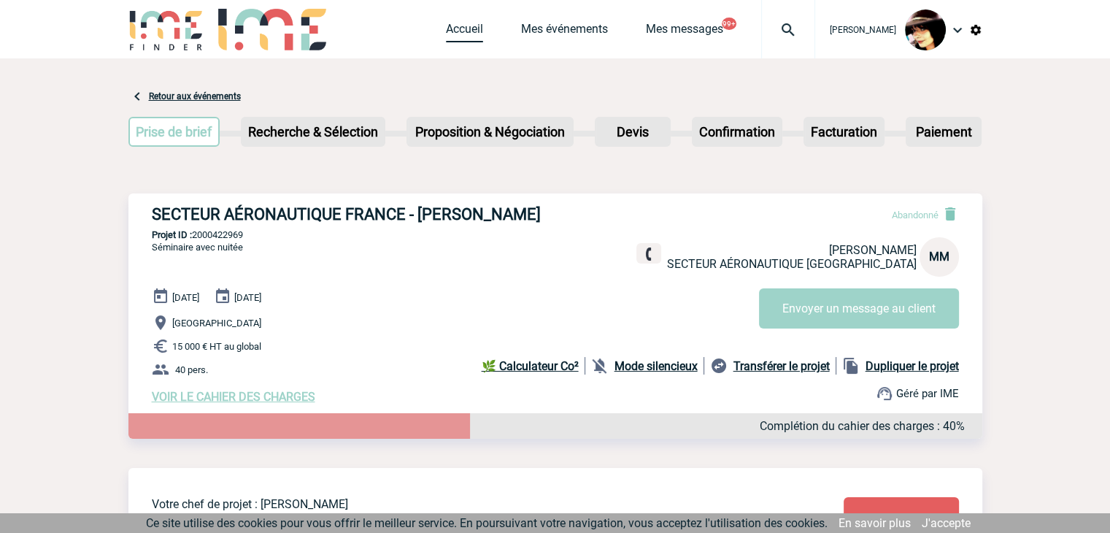
click at [447, 24] on link "Accueil" at bounding box center [464, 32] width 37 height 20
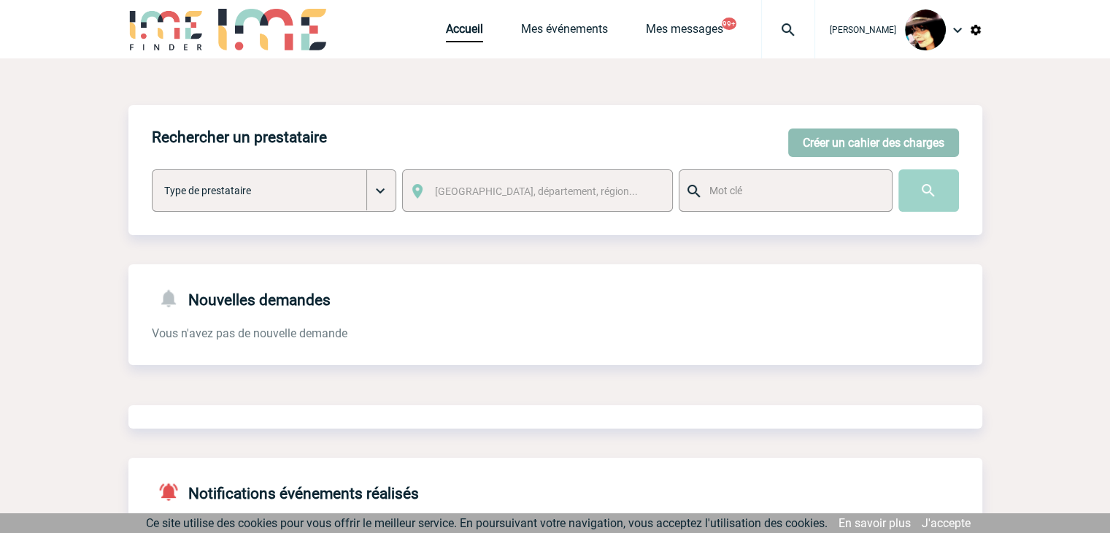
click at [823, 141] on button "Créer un cahier des charges" at bounding box center [873, 142] width 171 height 28
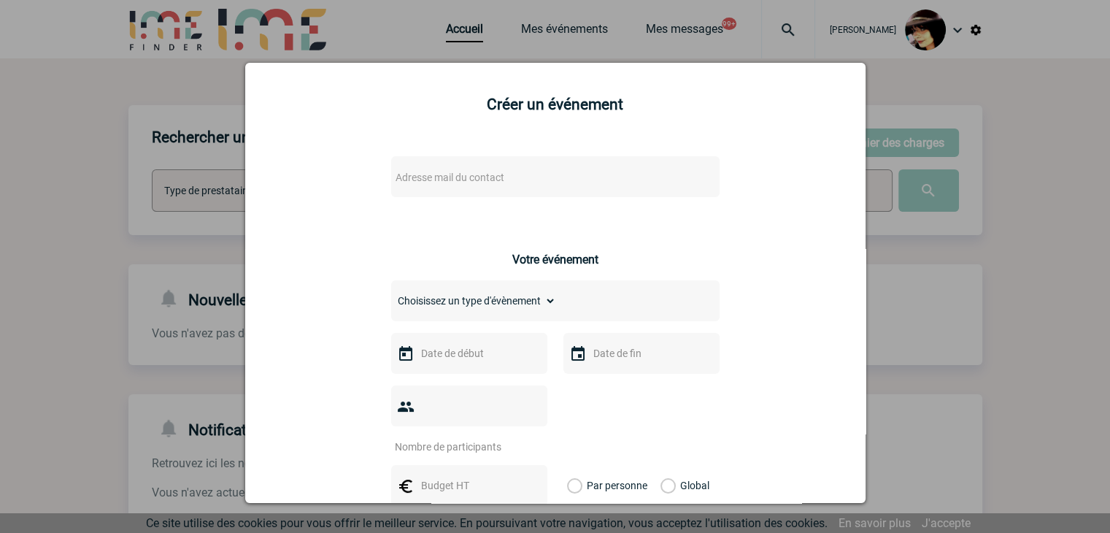
click at [495, 182] on span "Adresse mail du contact" at bounding box center [450, 178] width 109 height 12
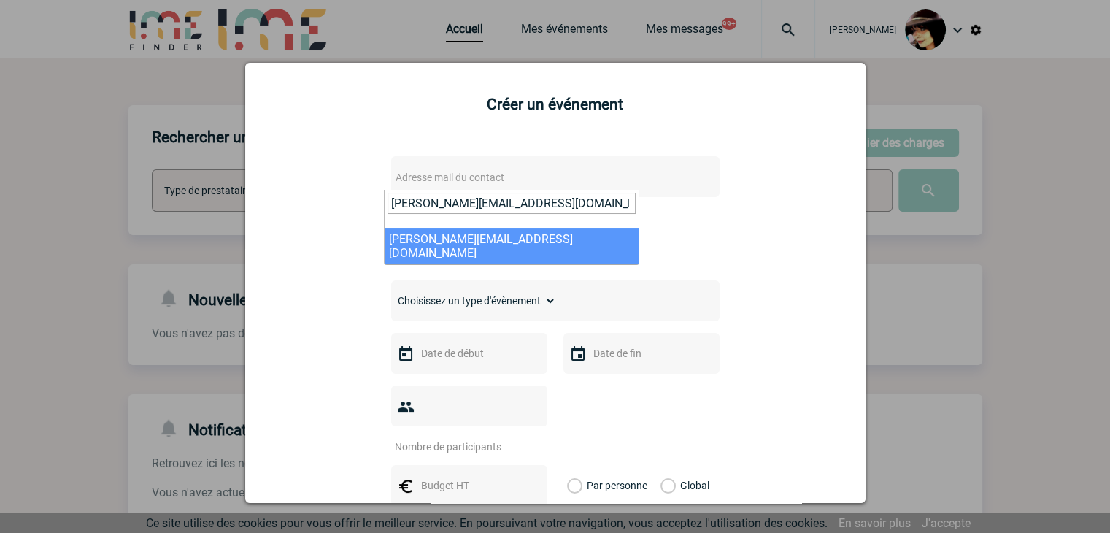
type input "[PERSON_NAME][EMAIL_ADDRESS][DOMAIN_NAME]"
select select "121735"
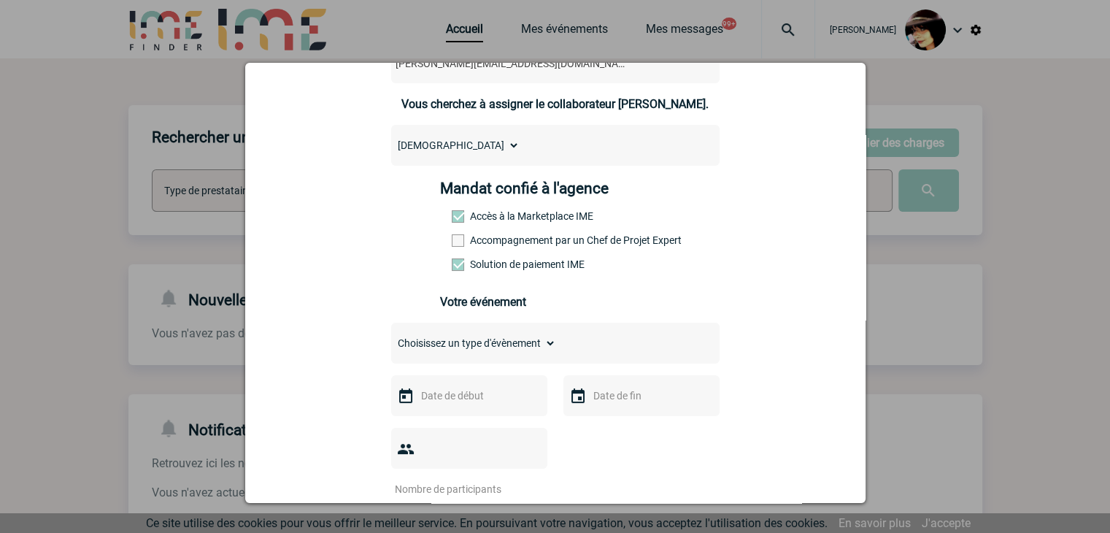
scroll to position [219, 0]
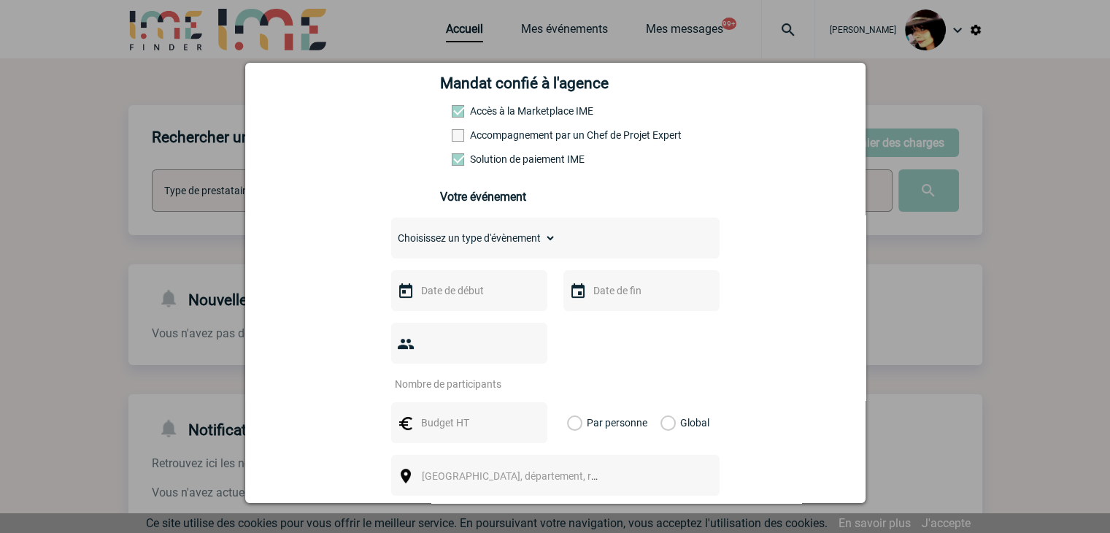
click at [420, 248] on select "Choisissez un type d'évènement Séminaire avec nuitée Séminaire sans nuitée Repa…" at bounding box center [473, 238] width 165 height 20
select select "2"
click at [391, 232] on select "Choisissez un type d'évènement Séminaire avec nuitée Séminaire sans nuitée Repa…" at bounding box center [473, 238] width 165 height 20
click at [467, 296] on input "text" at bounding box center [467, 290] width 101 height 19
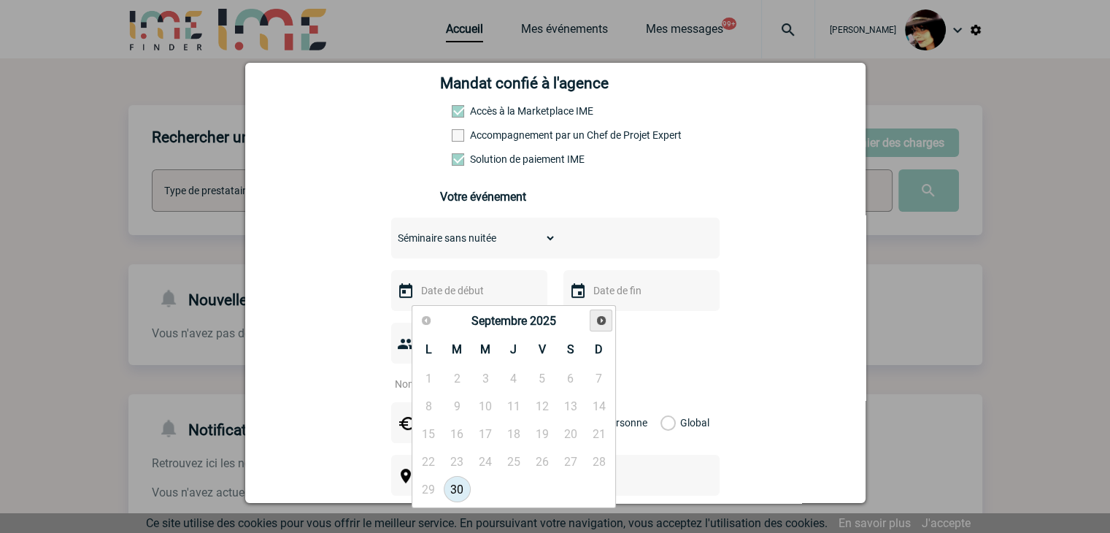
click at [597, 326] on link "Suivant" at bounding box center [601, 320] width 23 height 23
click at [431, 461] on link "20" at bounding box center [428, 461] width 27 height 26
type input "20-10-2025"
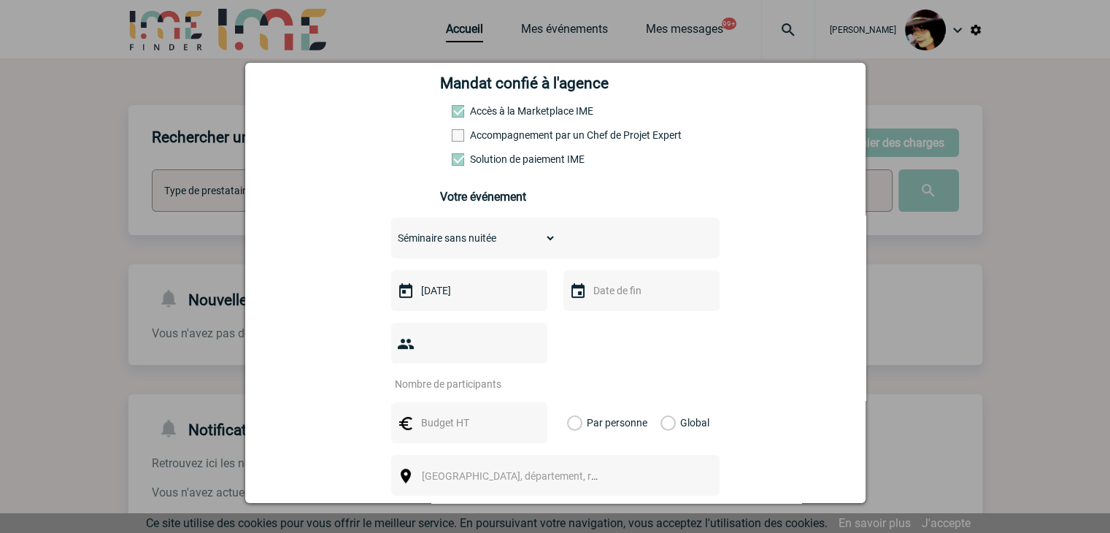
click at [447, 374] on input "number" at bounding box center [459, 383] width 137 height 19
type input "3"
click at [424, 413] on input "text" at bounding box center [467, 422] width 101 height 19
type input "962"
click at [661, 402] on label "Global" at bounding box center [665, 422] width 9 height 41
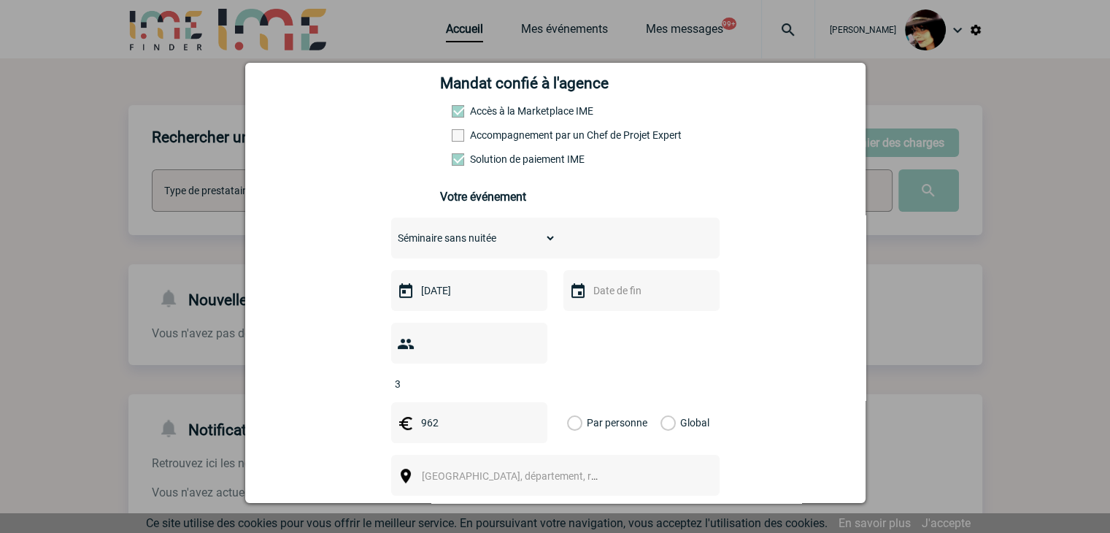
click at [0, 0] on input "Global" at bounding box center [0, 0] width 0 height 0
click at [455, 470] on span "Ville, département, région..." at bounding box center [523, 476] width 203 height 12
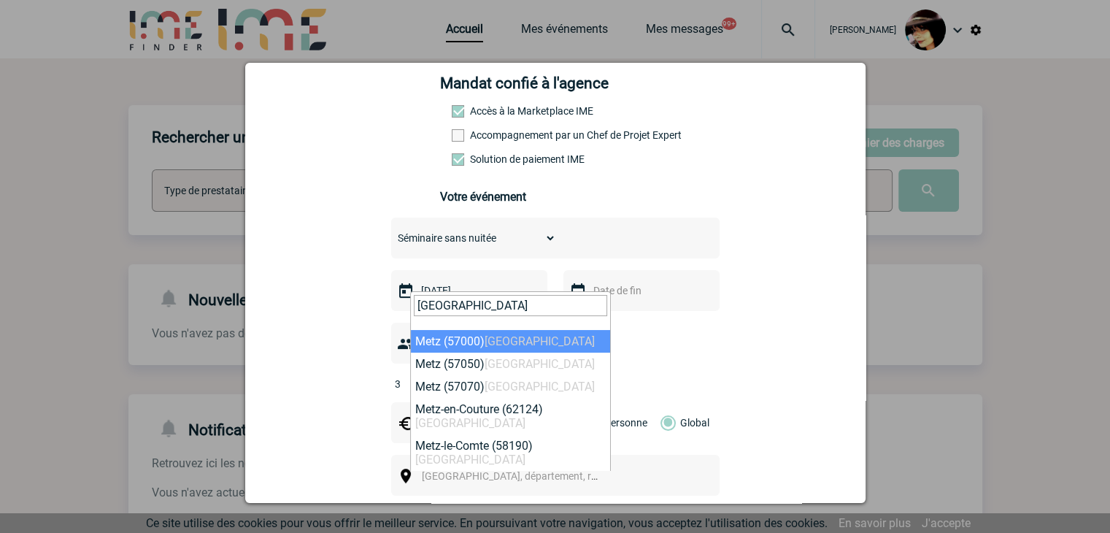
type input "metz"
select select "23002"
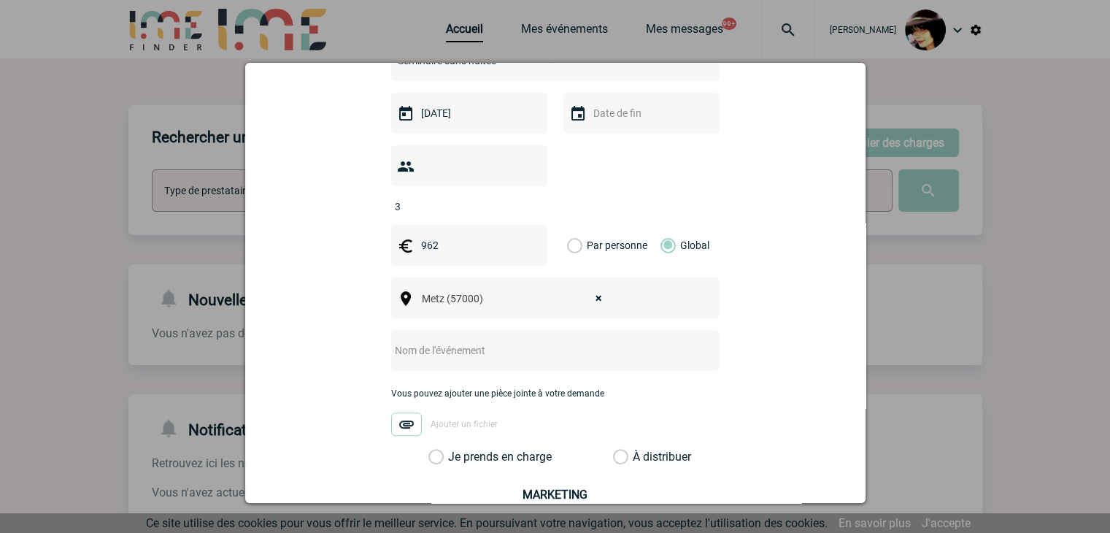
scroll to position [438, 0]
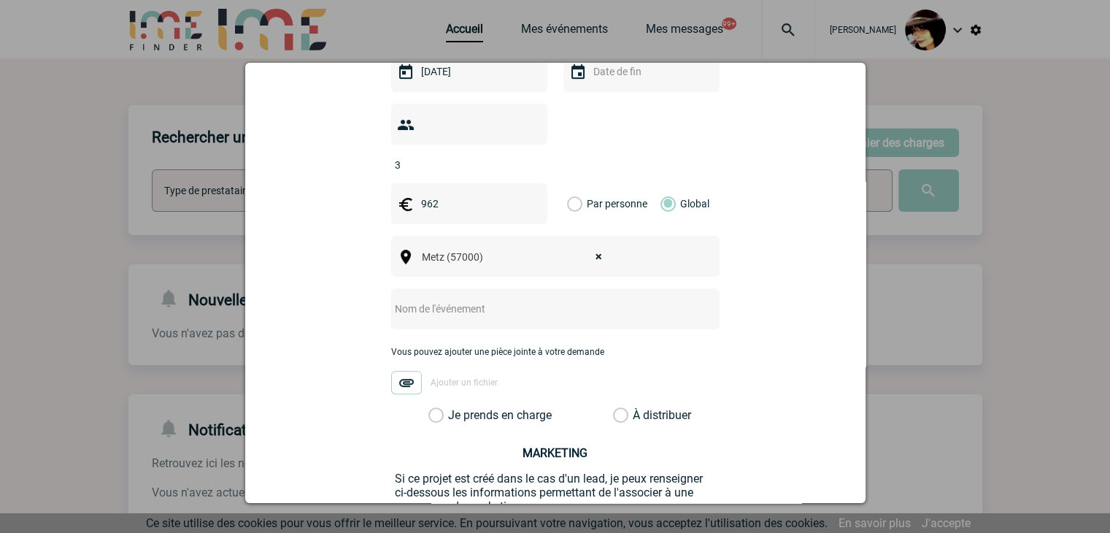
click at [420, 299] on input "text" at bounding box center [536, 308] width 290 height 19
click at [518, 299] on input "CENTRALISATION -" at bounding box center [536, 308] width 290 height 19
paste input "éservation de salle de réunion - arrivée Lucas MANGANO"
type input "CENTRALISATION - éservation de salle de réunion - arrivée Lucas MANGANO"
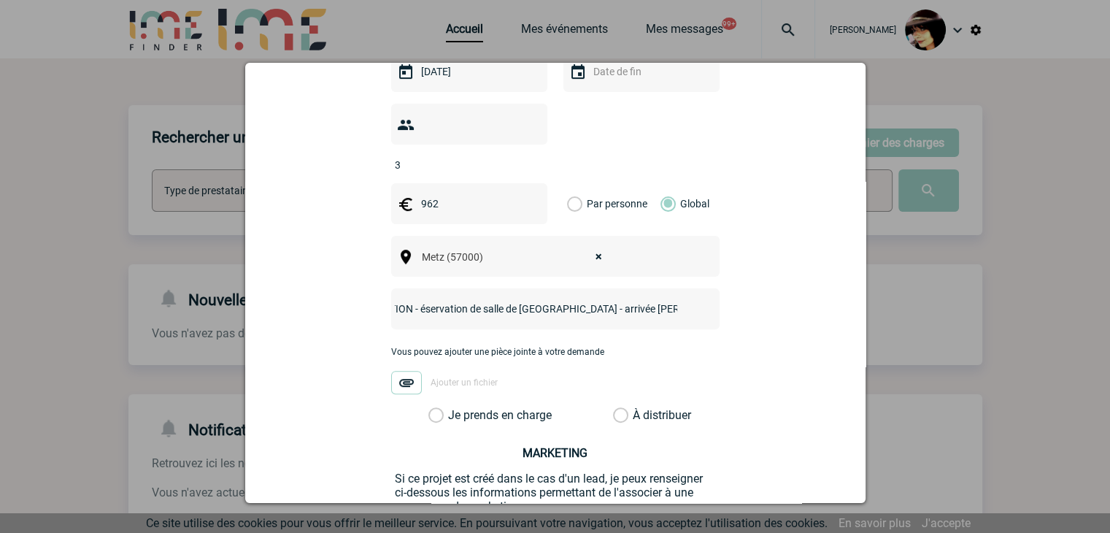
scroll to position [0, 0]
drag, startPoint x: 617, startPoint y: 391, endPoint x: 626, endPoint y: 387, distance: 9.8
click at [617, 408] on label "À distribuer" at bounding box center [620, 415] width 15 height 15
click at [0, 0] on input "À distribuer" at bounding box center [0, 0] width 0 height 0
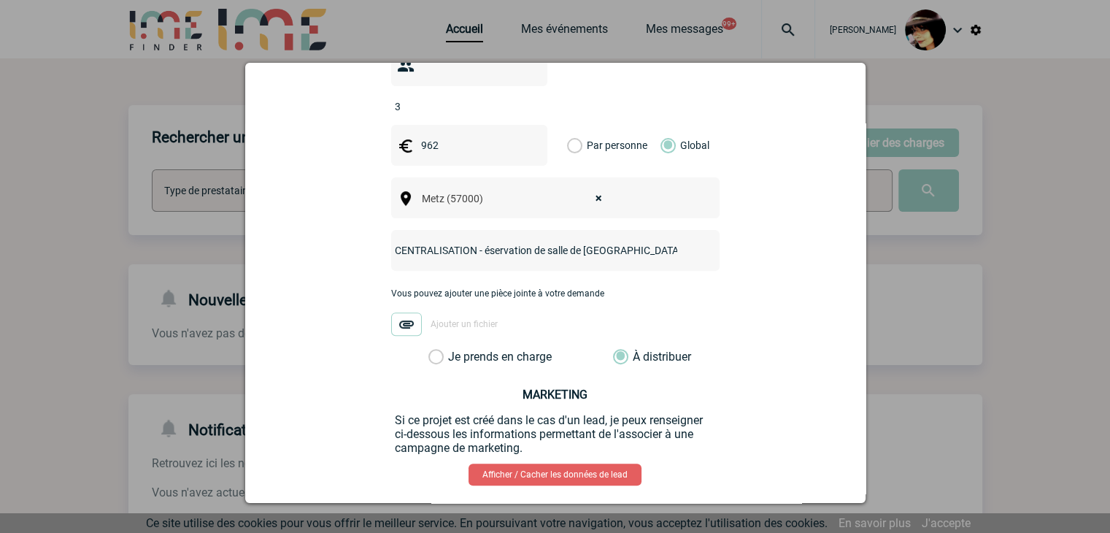
scroll to position [549, 0]
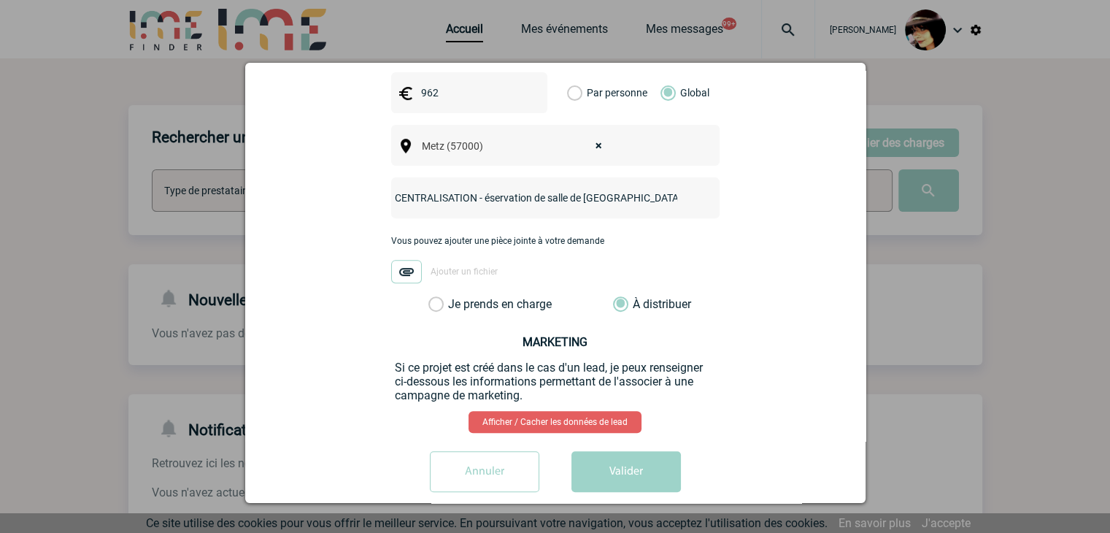
click at [631, 451] on button "Valider" at bounding box center [625, 471] width 109 height 41
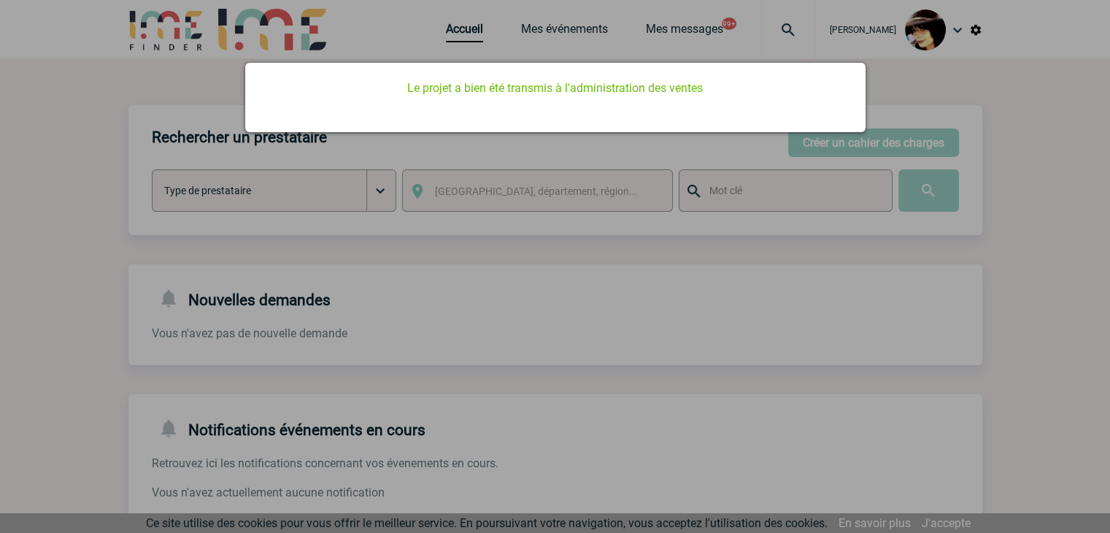
scroll to position [0, 0]
drag, startPoint x: 405, startPoint y: 280, endPoint x: 459, endPoint y: 235, distance: 70.5
click at [406, 280] on div at bounding box center [555, 266] width 1110 height 533
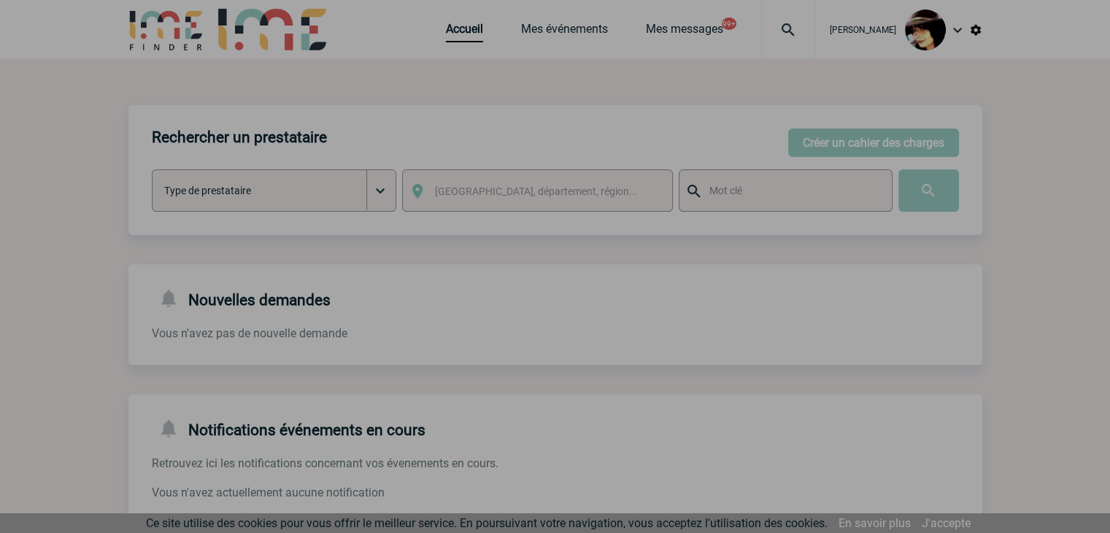
click at [443, 35] on div at bounding box center [555, 266] width 1110 height 533
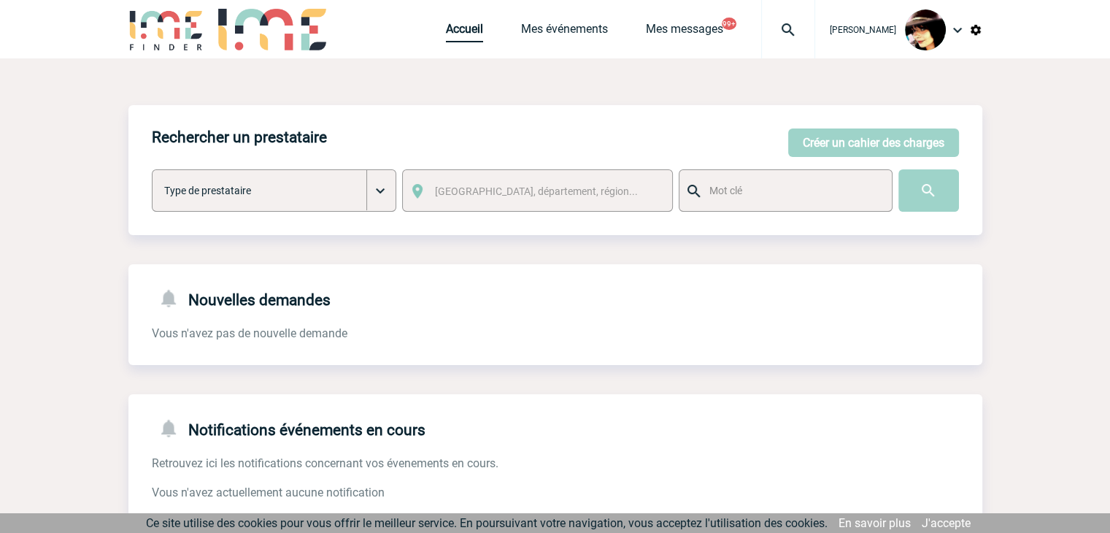
click at [446, 35] on link "Accueil" at bounding box center [464, 32] width 37 height 20
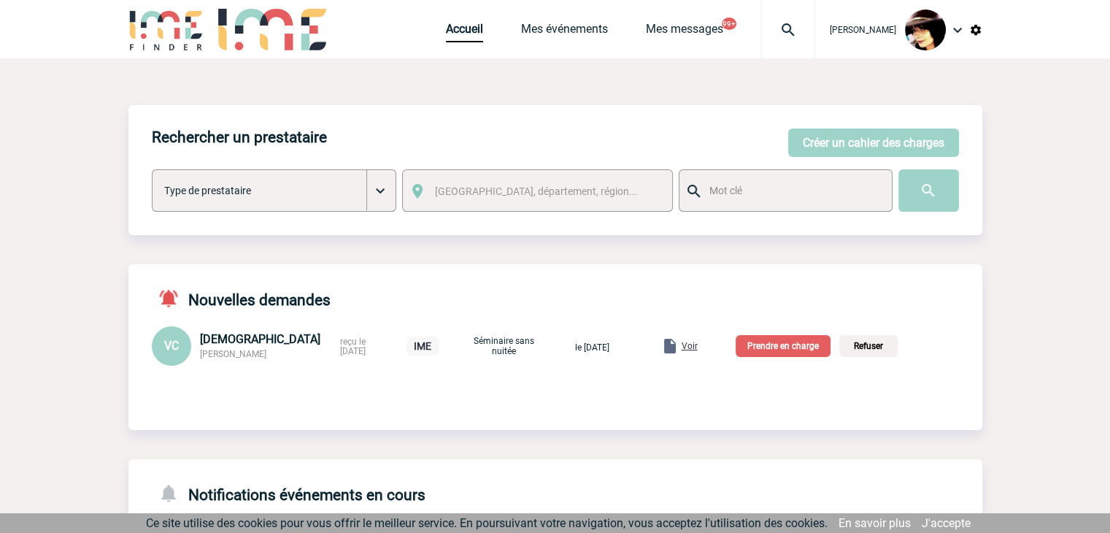
click at [698, 348] on span "Voir" at bounding box center [690, 346] width 16 height 10
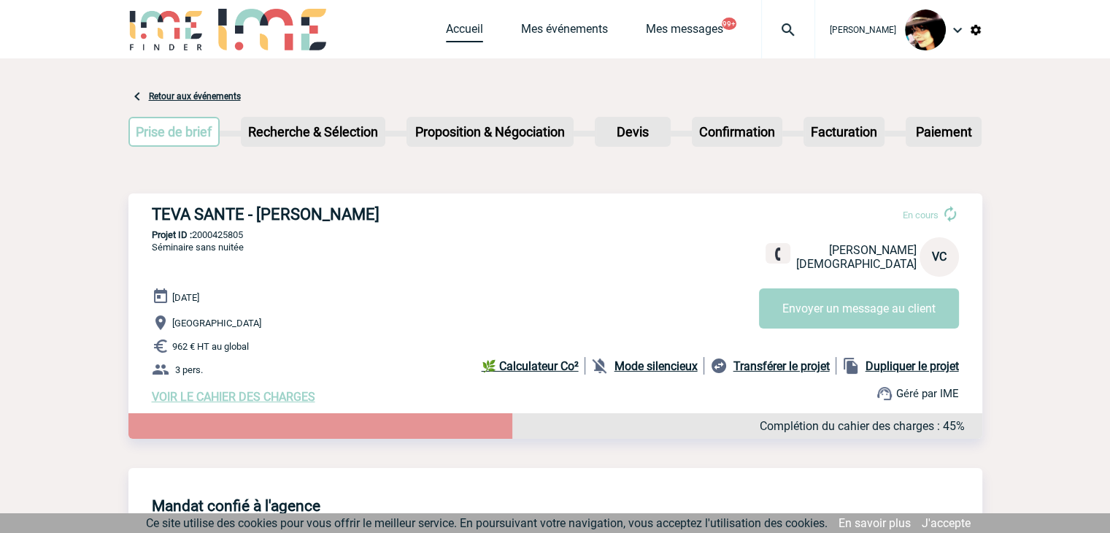
click at [466, 35] on link "Accueil" at bounding box center [464, 32] width 37 height 20
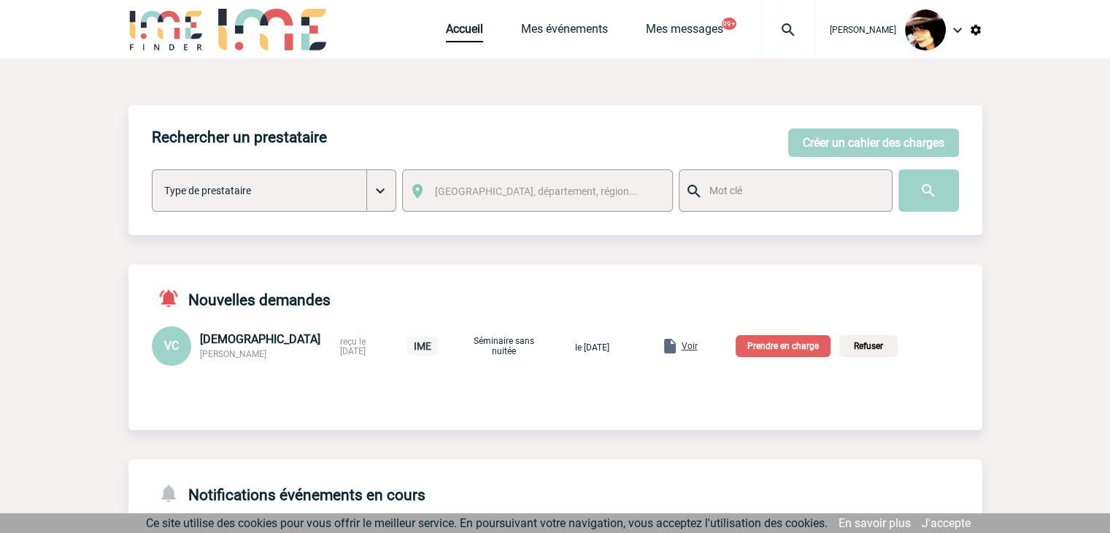
click at [770, 350] on p "Prendre en charge" at bounding box center [783, 346] width 95 height 22
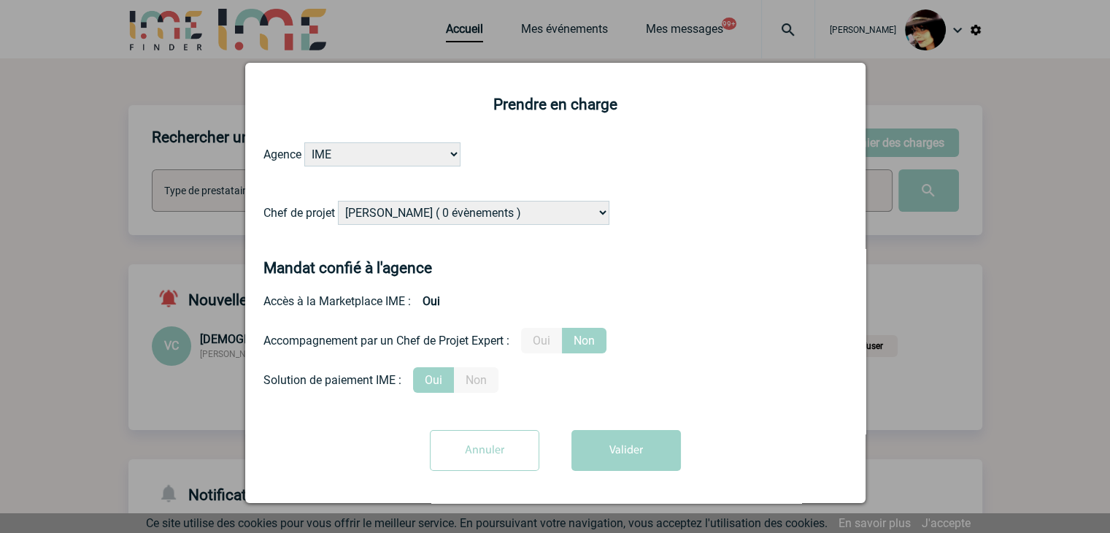
drag, startPoint x: 497, startPoint y: 217, endPoint x: 493, endPoint y: 206, distance: 11.8
click at [497, 217] on select "Alizée VERLAGUET ( 0 évènements ) Anne-Françoise BONHOMME ( 186 évènements ) An…" at bounding box center [474, 213] width 272 height 24
select select "132752"
click at [338, 201] on select "Alizée VERLAGUET ( 0 évènements ) Anne-Françoise BONHOMME ( 186 évènements ) An…" at bounding box center [474, 213] width 272 height 24
click at [594, 459] on button "Valider" at bounding box center [625, 450] width 109 height 41
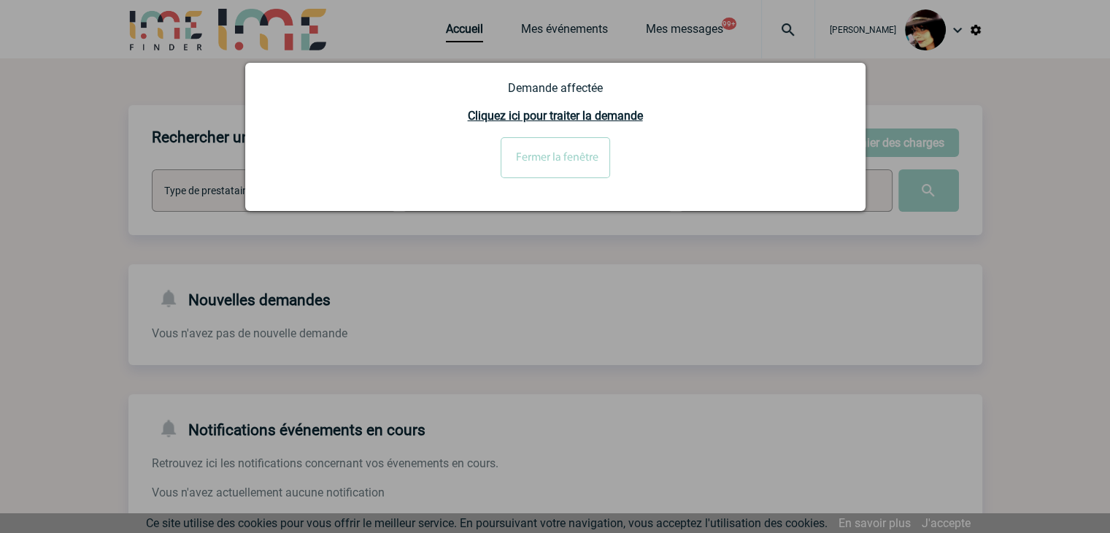
click at [555, 167] on input "Fermer la fenêtre" at bounding box center [555, 157] width 109 height 41
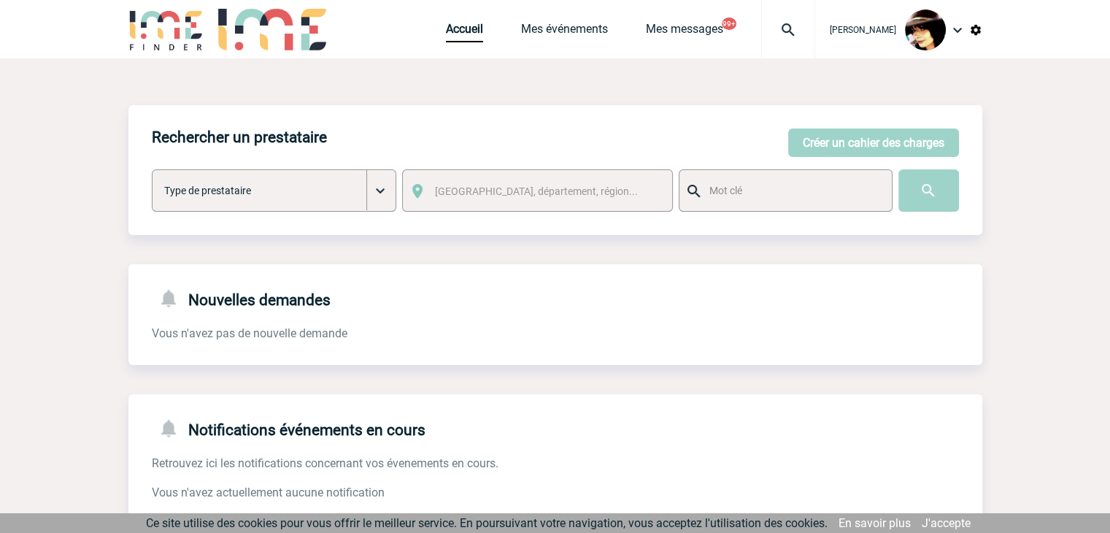
click at [772, 31] on img at bounding box center [788, 30] width 53 height 18
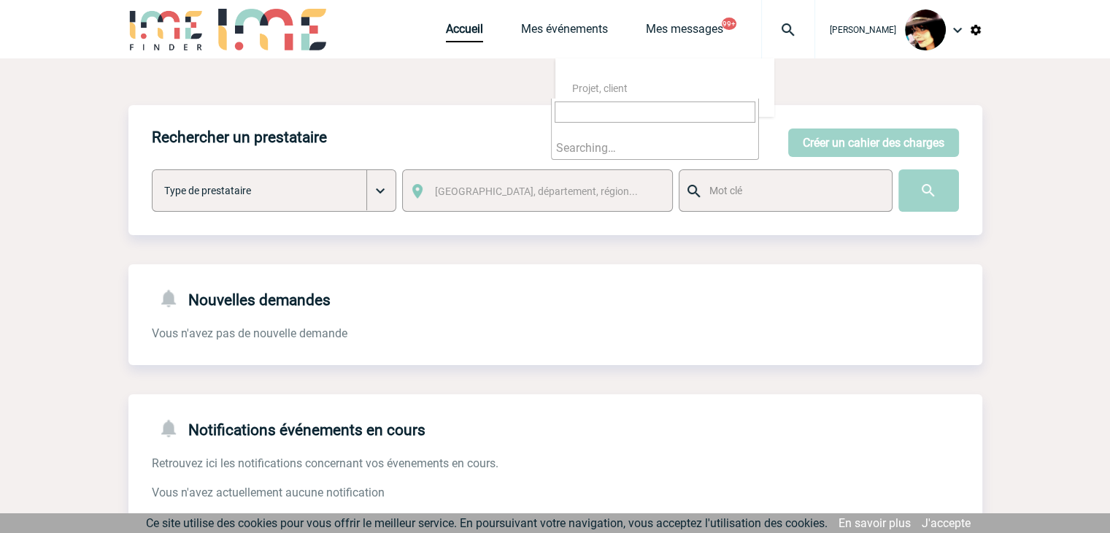
click at [648, 108] on input "search" at bounding box center [655, 111] width 201 height 21
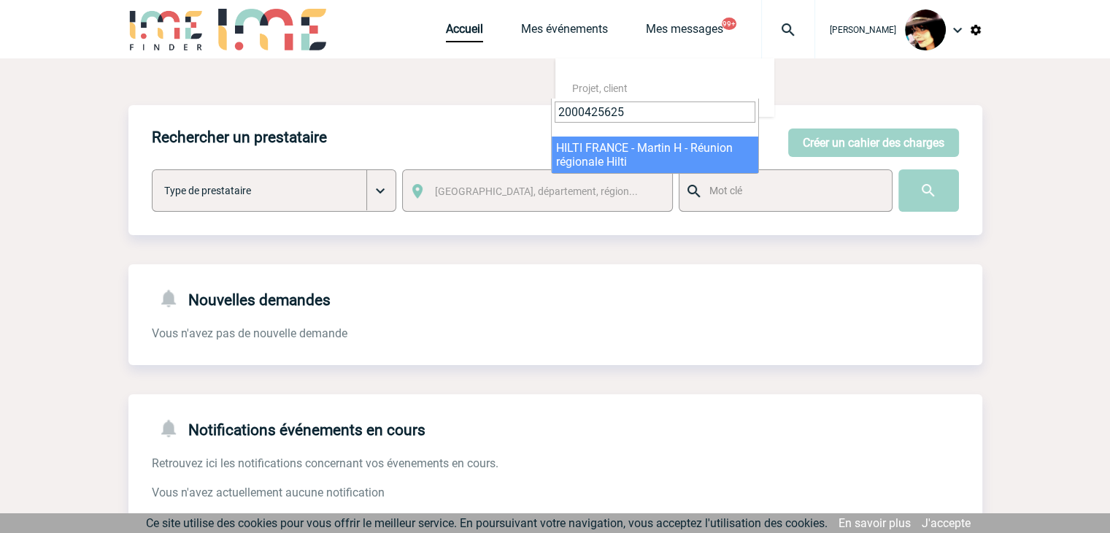
type input "2000425625"
select select "25126"
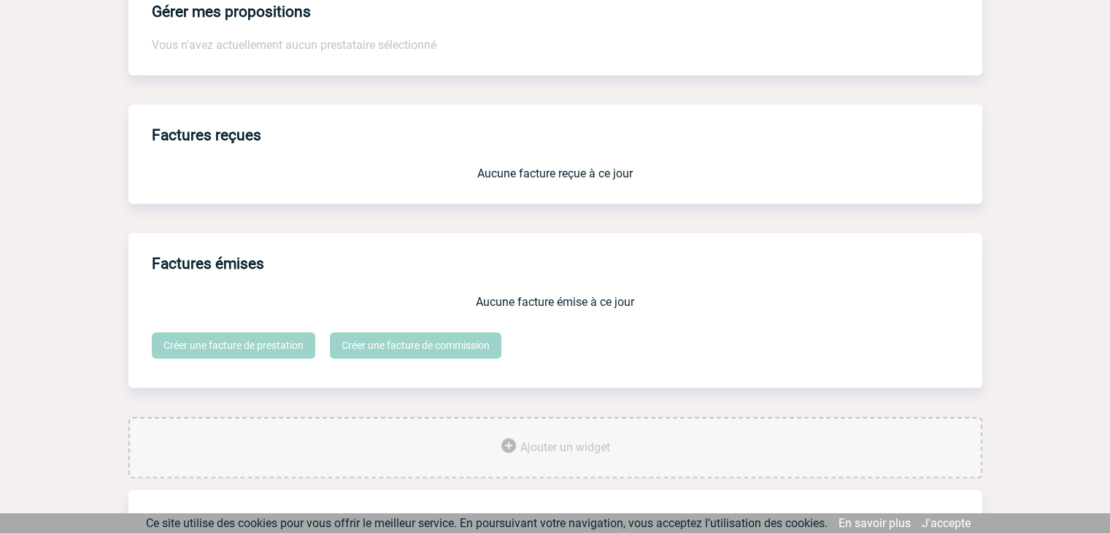
scroll to position [1206, 0]
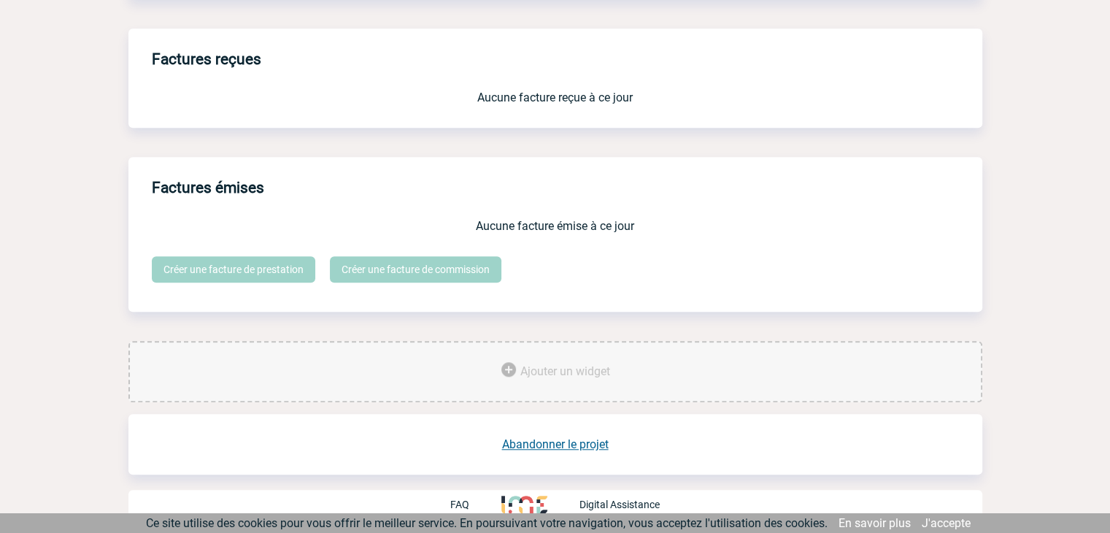
click at [560, 447] on link "Abandonner le projet" at bounding box center [555, 444] width 107 height 14
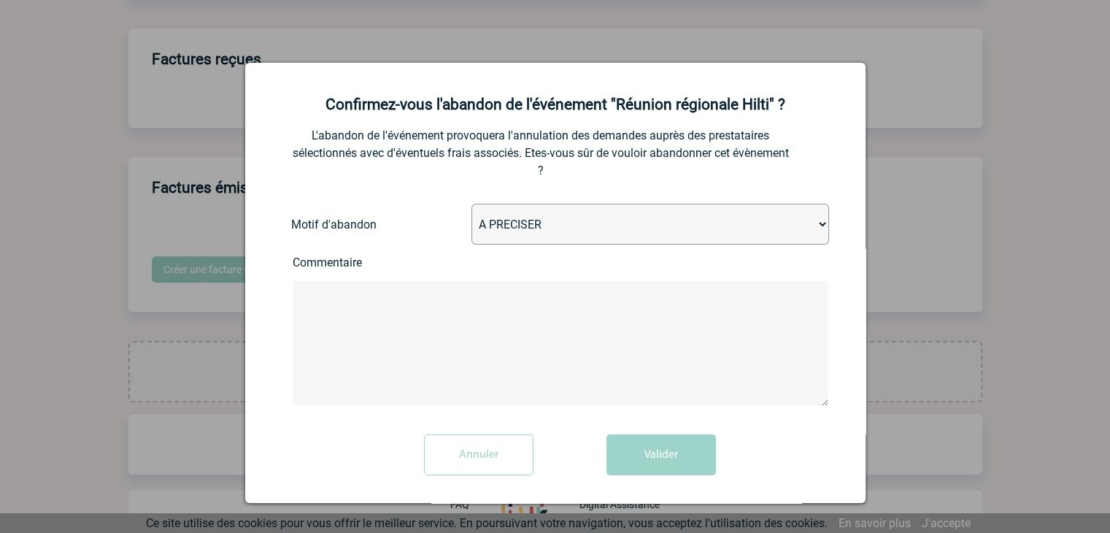
click at [544, 228] on select "A PRECISER Projet annulé Projet reporté Evénement organisé en interne A fait ap…" at bounding box center [650, 224] width 358 height 41
select select "ABANDON_PROJET_10"
click at [471, 205] on select "A PRECISER Projet annulé Projet reporté Evénement organisé en interne A fait ap…" at bounding box center [650, 224] width 358 height 41
click at [654, 455] on button "Valider" at bounding box center [661, 454] width 109 height 41
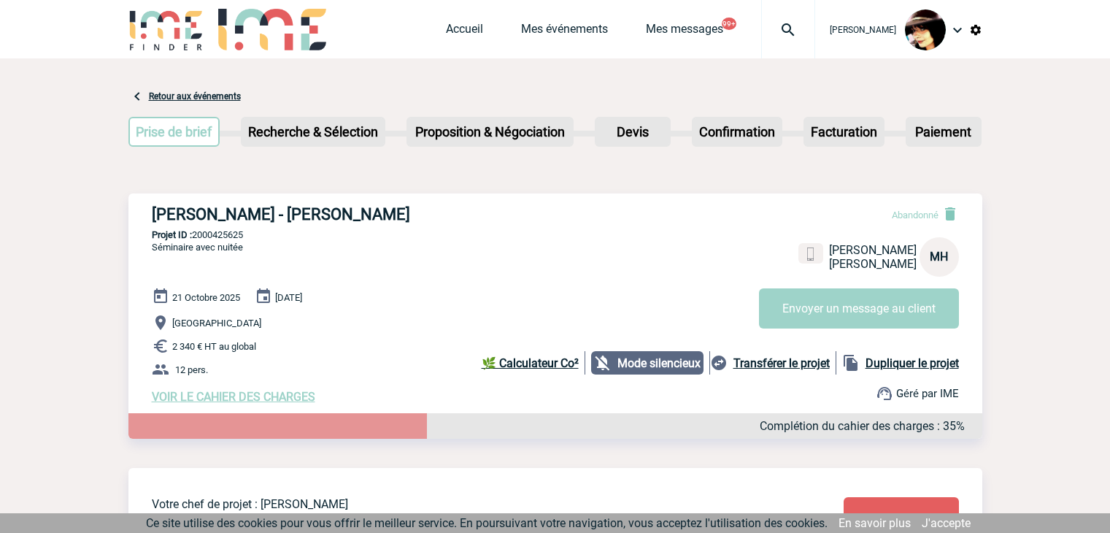
scroll to position [697, 0]
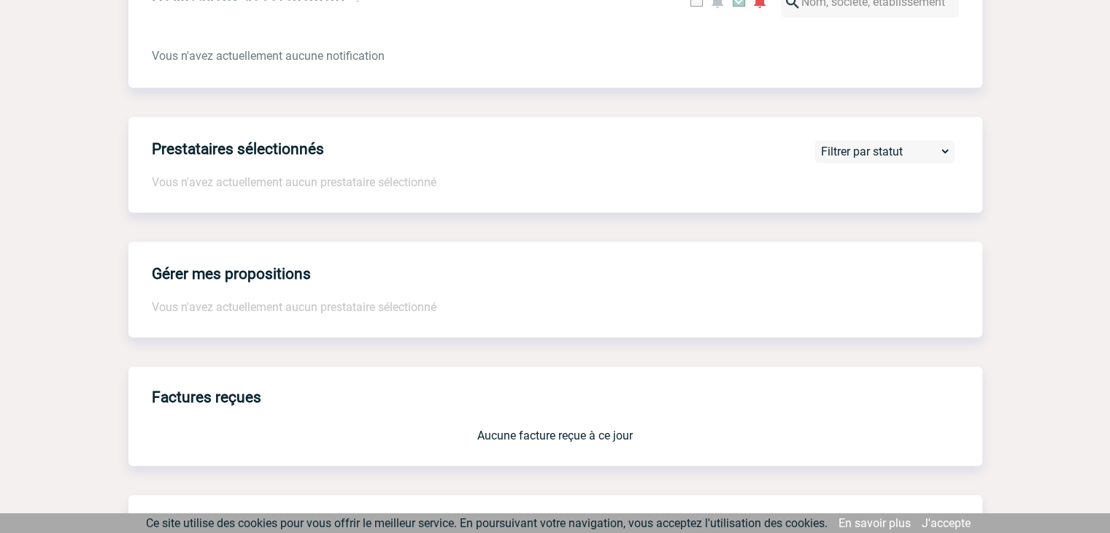
drag, startPoint x: 825, startPoint y: 201, endPoint x: 823, endPoint y: 216, distance: 15.4
click at [825, 201] on div "Prestataires sélectionnés Vous n'avez actuellement aucun prestataire sélectionn…" at bounding box center [555, 165] width 854 height 96
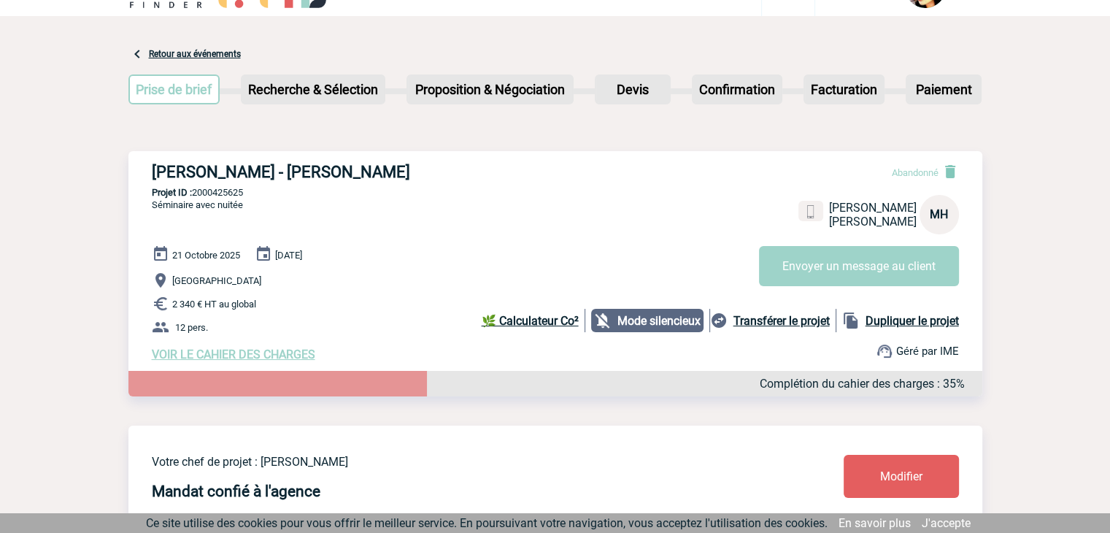
scroll to position [0, 0]
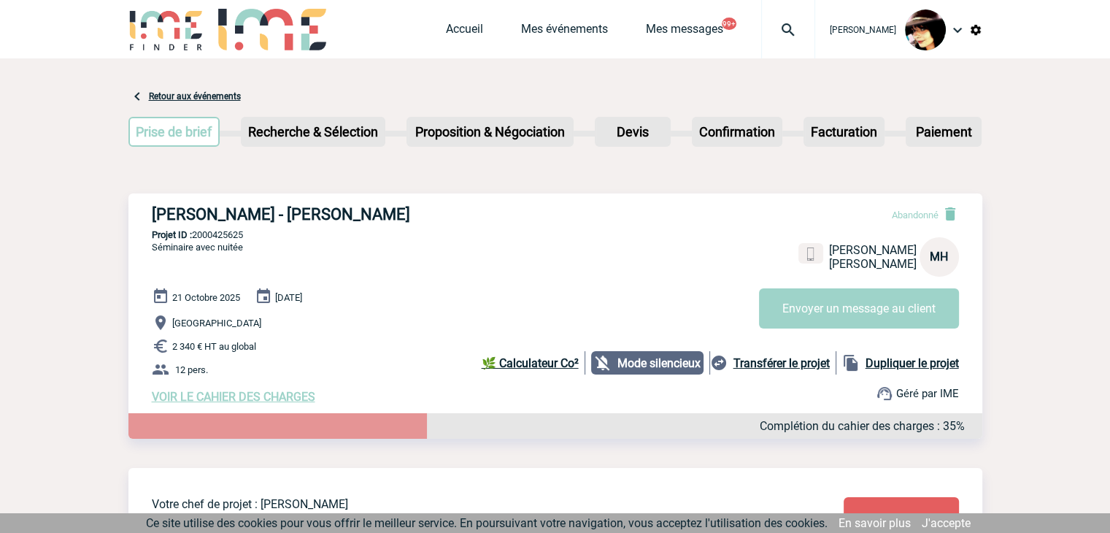
click at [766, 30] on img at bounding box center [788, 30] width 53 height 18
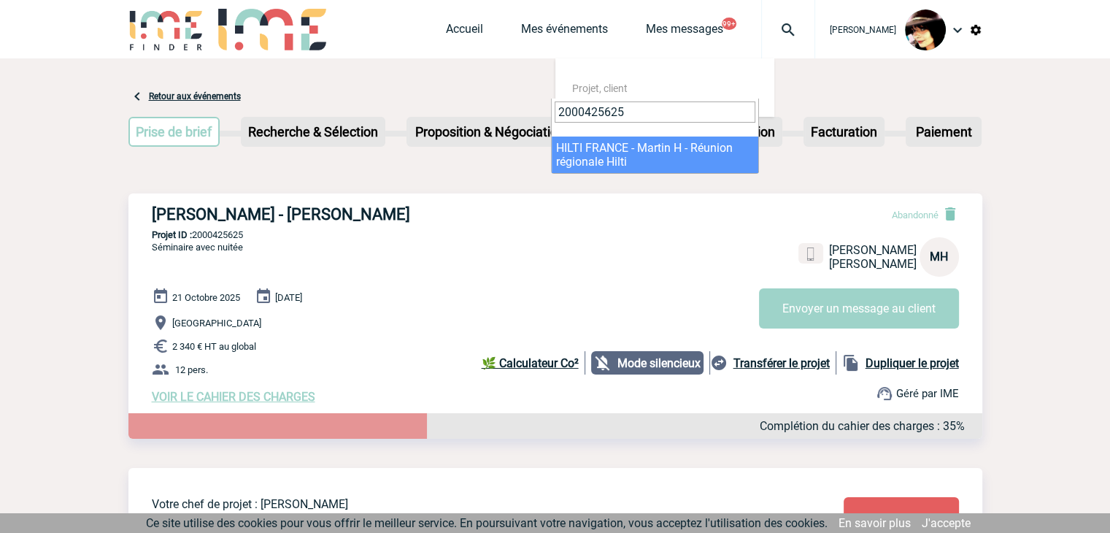
type input "2000425625"
select select "25126"
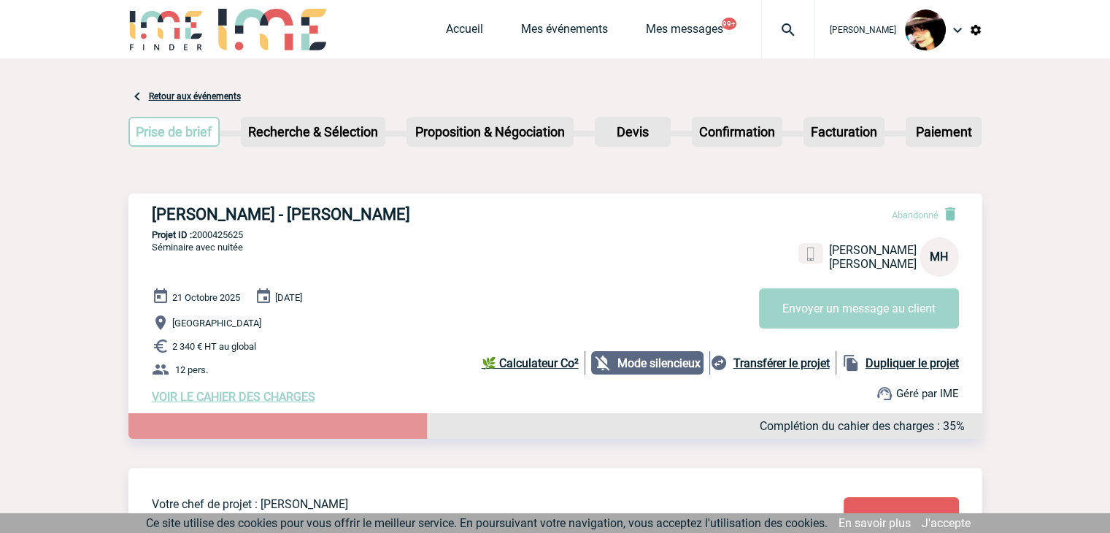
click at [768, 32] on img at bounding box center [788, 30] width 53 height 18
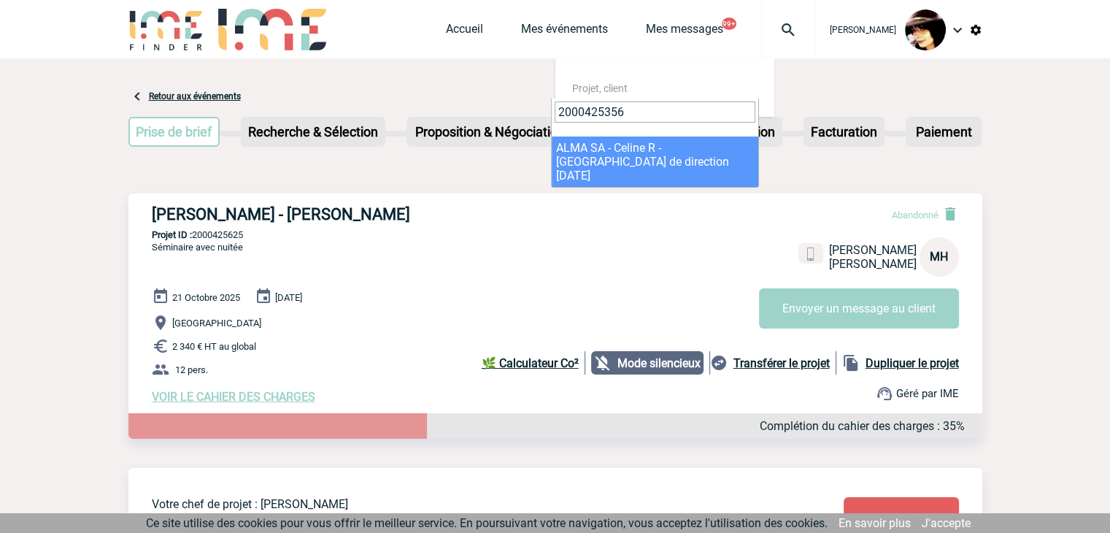
type input "2000425356"
select select "24857"
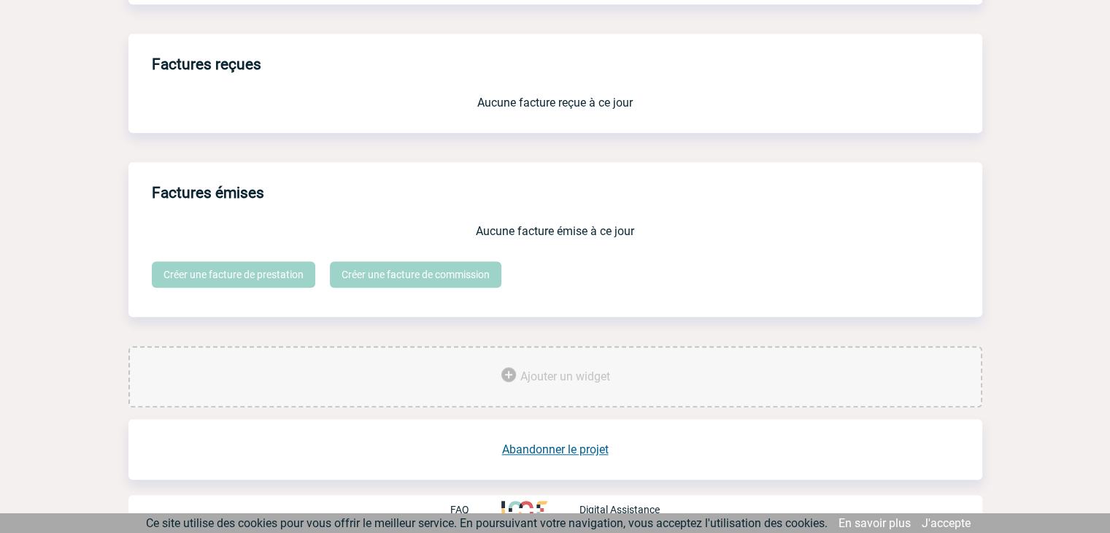
scroll to position [1206, 0]
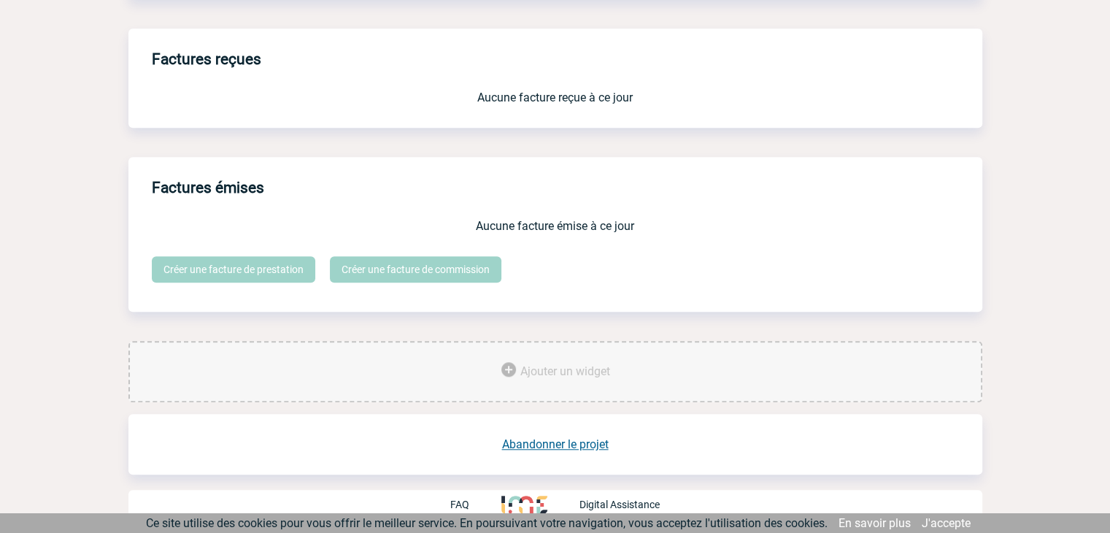
click at [557, 447] on link "Abandonner le projet" at bounding box center [555, 444] width 107 height 14
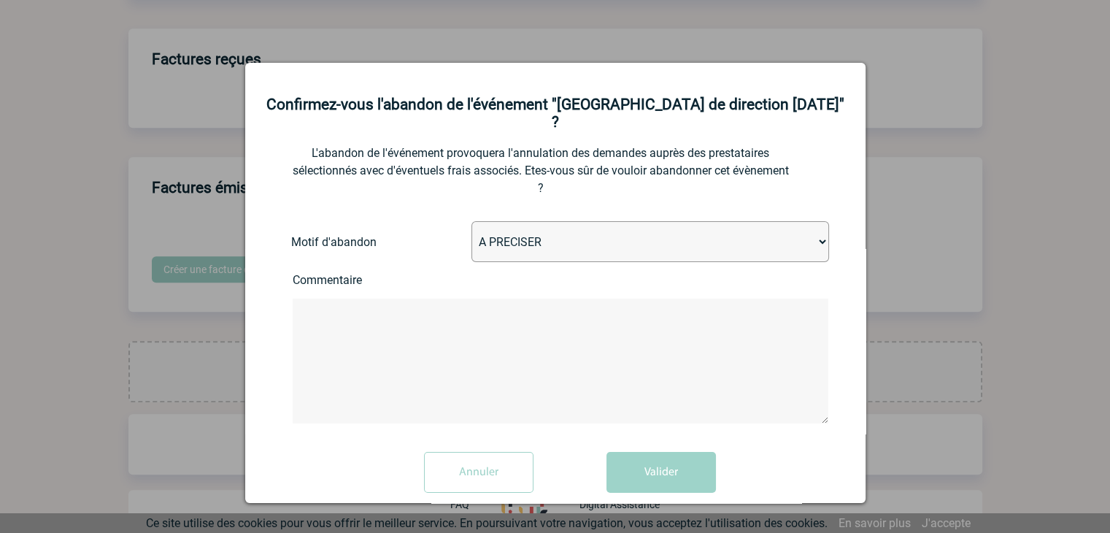
click at [511, 227] on select "A PRECISER Projet annulé Projet reporté Evénement organisé en interne A fait ap…" at bounding box center [650, 241] width 358 height 41
select select "ABANDON_PROJET_10"
click at [471, 221] on select "A PRECISER Projet annulé Projet reporté Evénement organisé en interne A fait ap…" at bounding box center [650, 241] width 358 height 41
click at [670, 458] on button "Valider" at bounding box center [661, 472] width 109 height 41
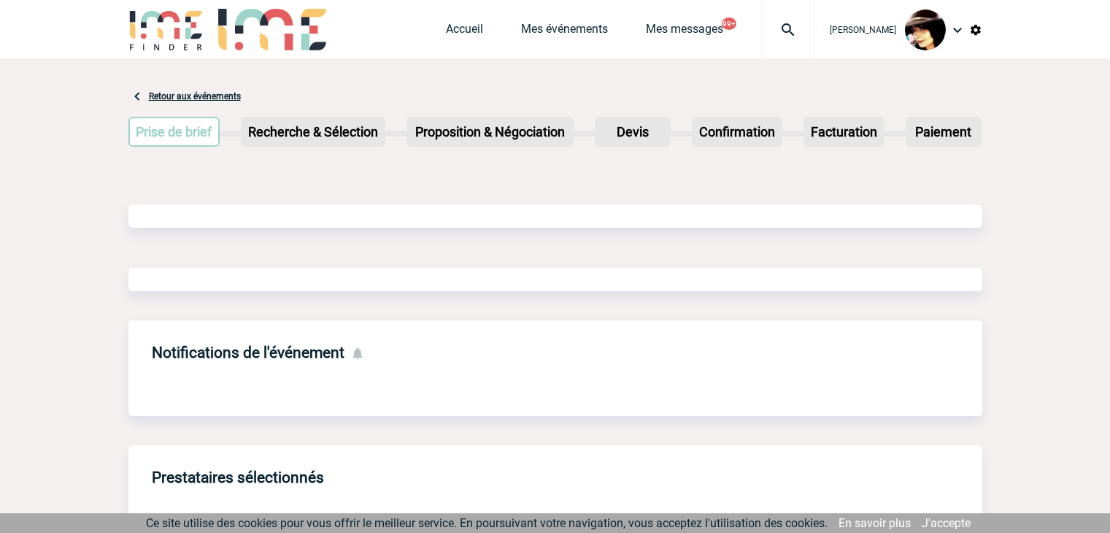
scroll to position [697, 0]
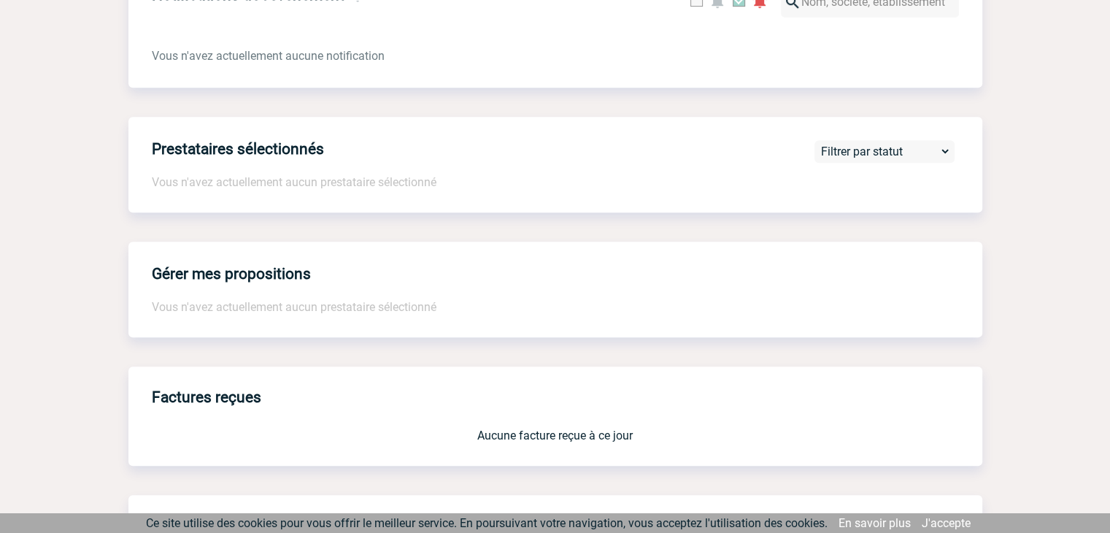
click at [683, 283] on div "Gérer mes propositions Vous n'avez actuellement aucun prestataire sélectionné" at bounding box center [555, 290] width 854 height 96
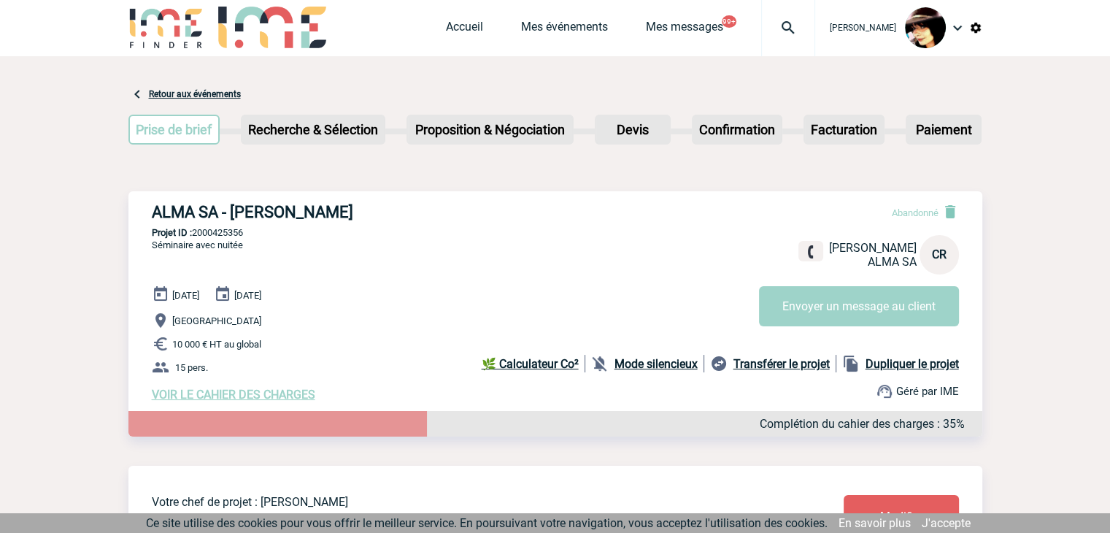
scroll to position [0, 0]
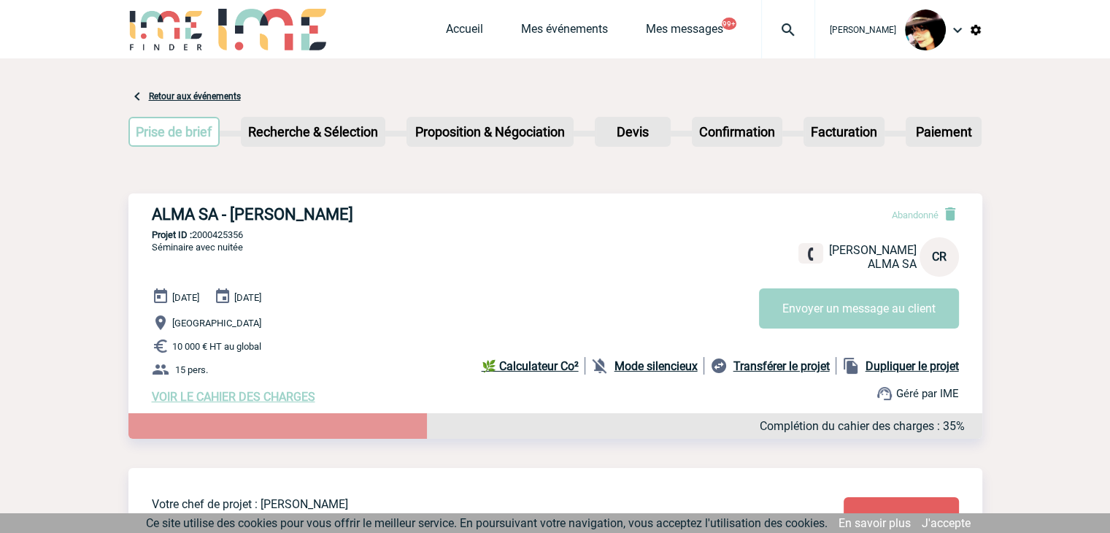
click at [776, 36] on img at bounding box center [788, 30] width 53 height 18
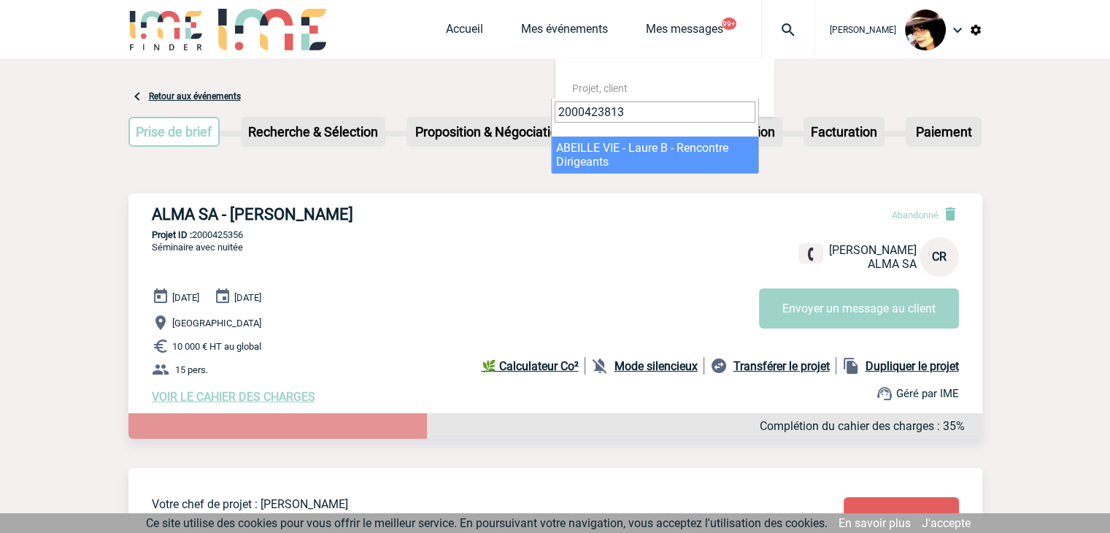
type input "2000423813"
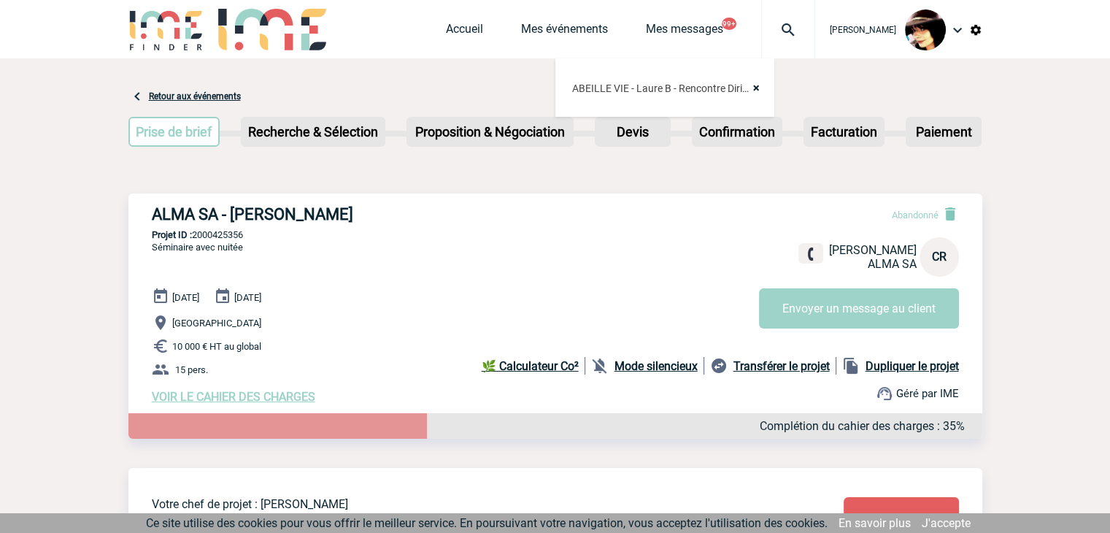
select select "23314"
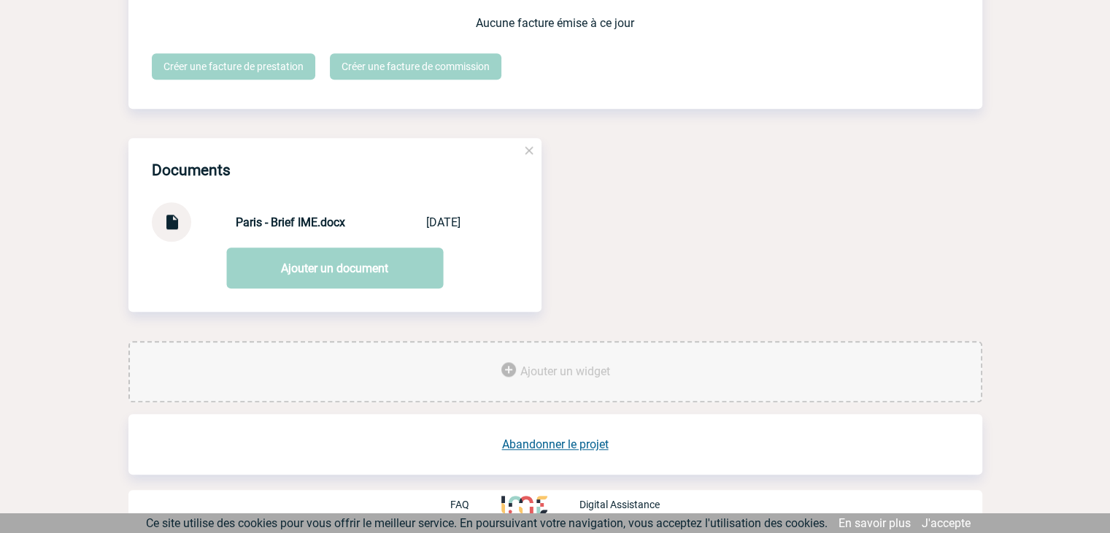
scroll to position [1422, 0]
click at [550, 447] on link "Abandonner le projet" at bounding box center [555, 444] width 107 height 14
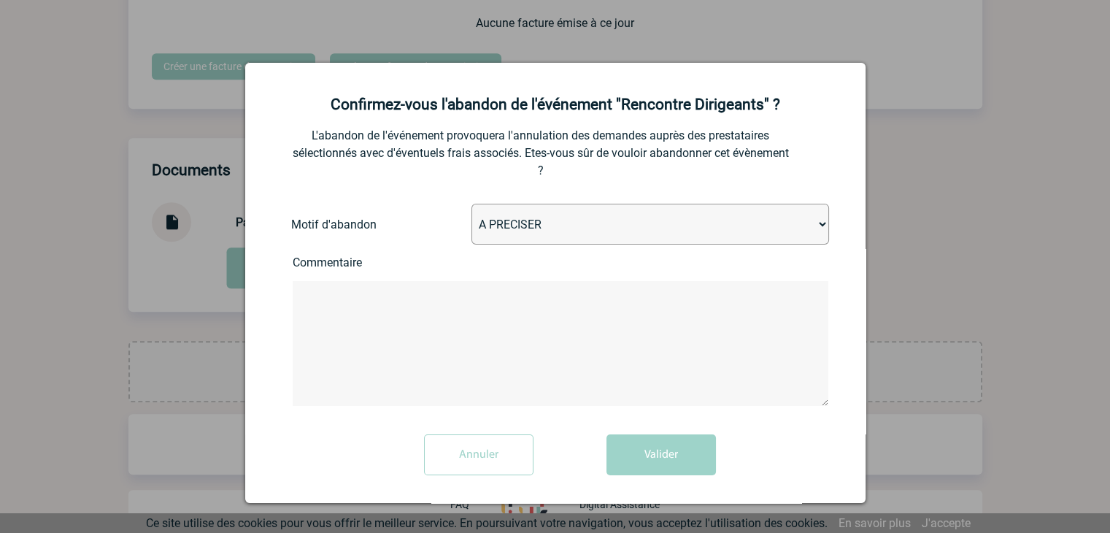
click at [517, 223] on select "A PRECISER Projet annulé Projet reporté Evénement organisé en interne A fait ap…" at bounding box center [650, 224] width 358 height 41
select select "ABANDON_PROJET_02"
click at [471, 205] on select "A PRECISER Projet annulé Projet reporté Evénement organisé en interne A fait ap…" at bounding box center [650, 224] width 358 height 41
click at [649, 449] on button "Valider" at bounding box center [661, 454] width 109 height 41
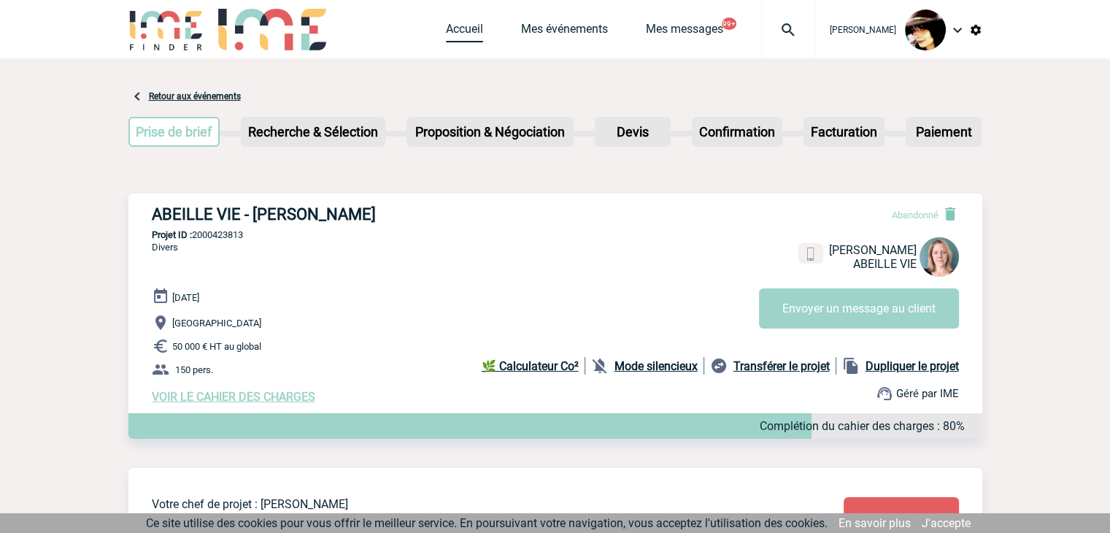
click at [446, 28] on link "Accueil" at bounding box center [464, 32] width 37 height 20
